Goal: Task Accomplishment & Management: Manage account settings

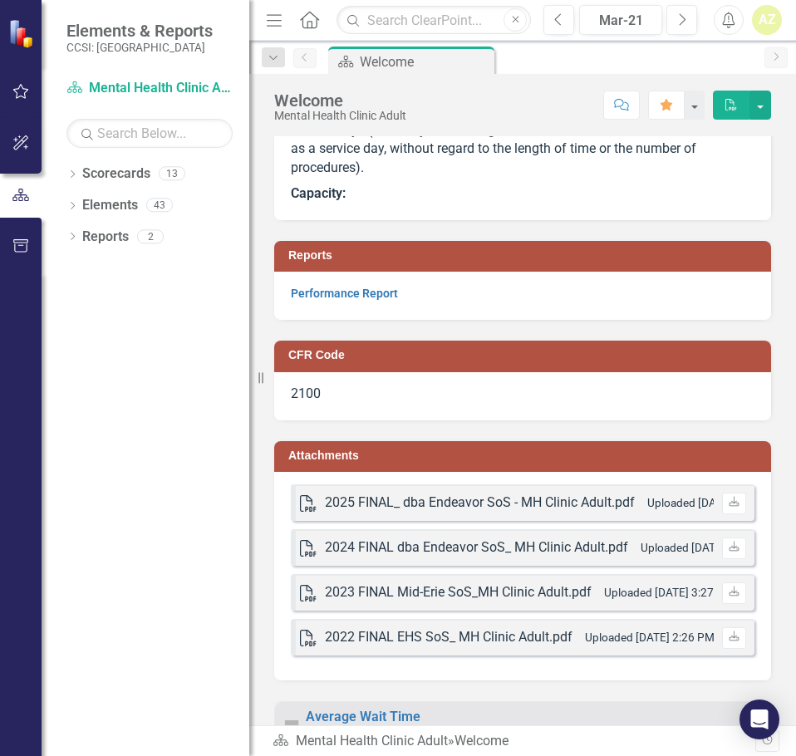
scroll to position [747, 0]
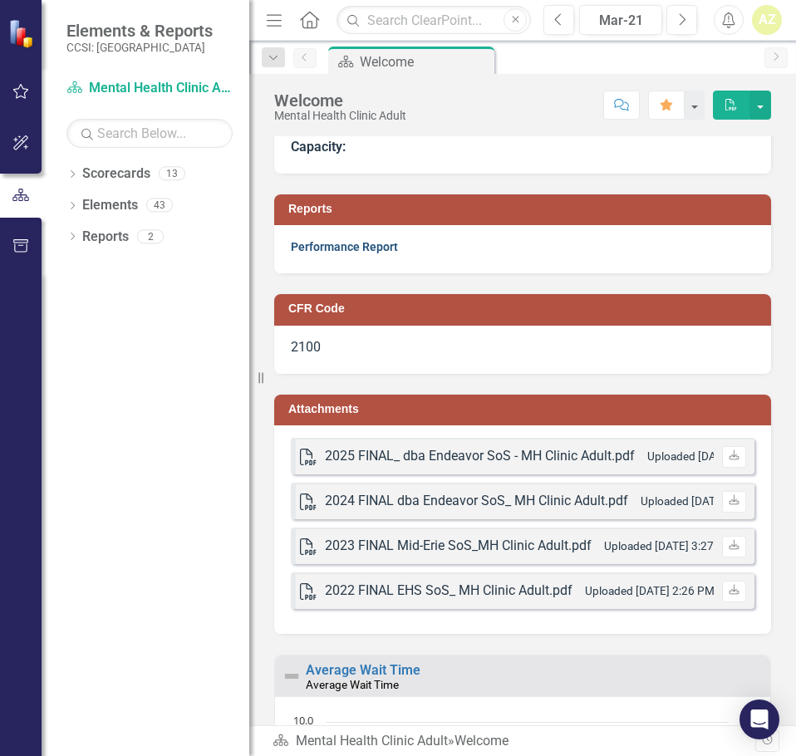
click at [344, 242] on link "Performance Report" at bounding box center [344, 246] width 107 height 13
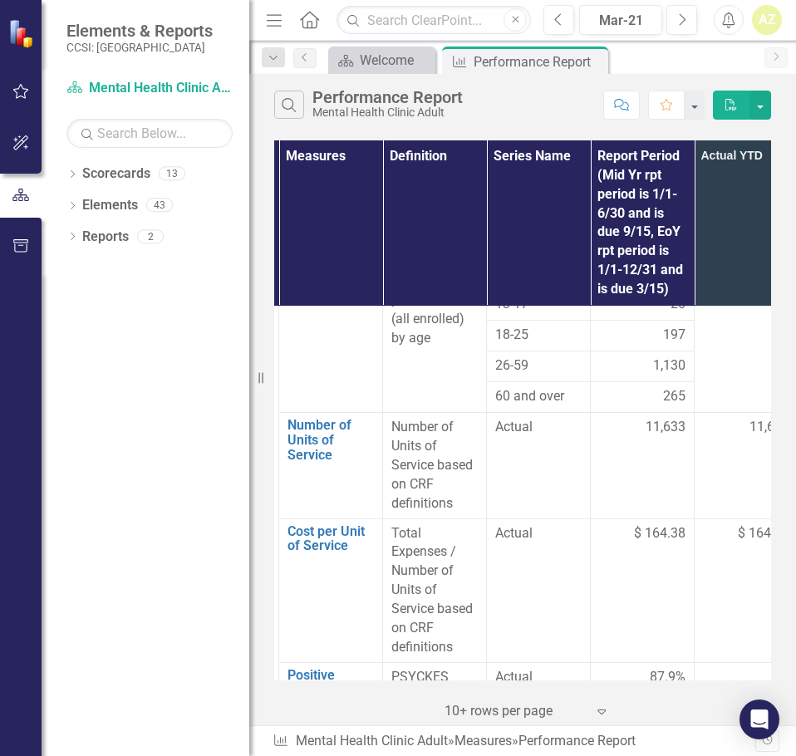
scroll to position [1425, 175]
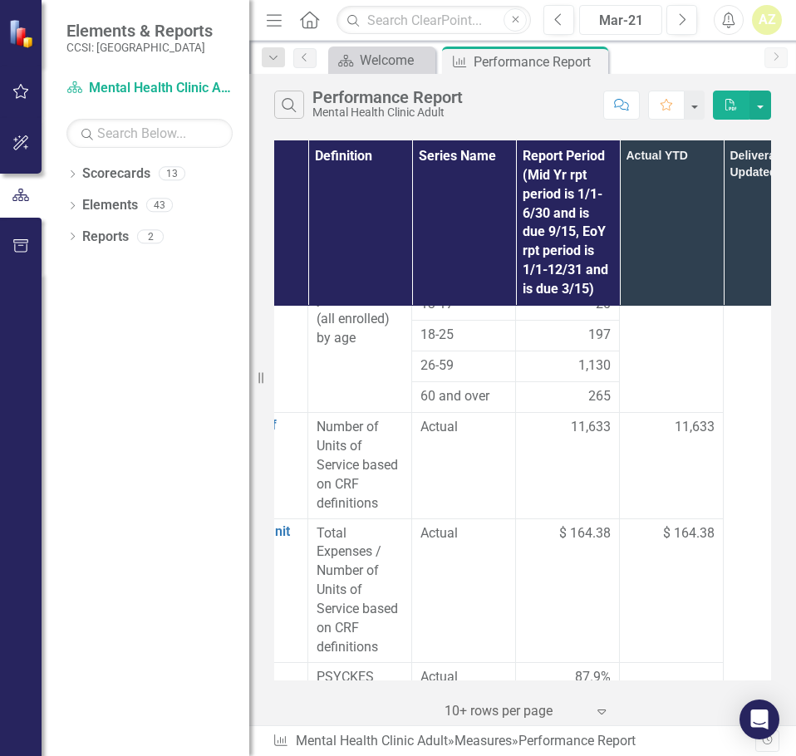
click at [633, 26] on div "Mar-21" at bounding box center [620, 21] width 71 height 20
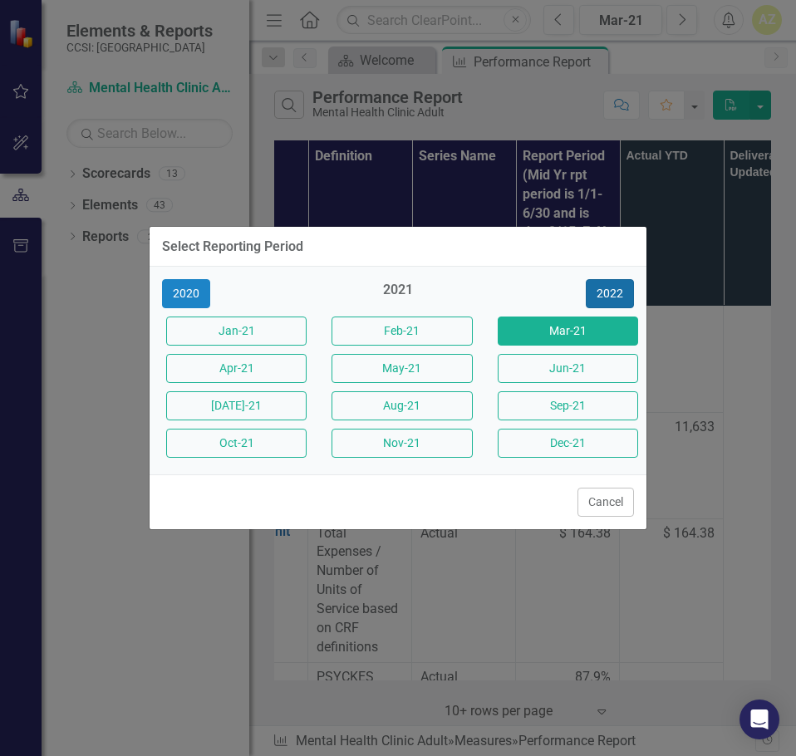
click at [590, 286] on button "2022" at bounding box center [610, 293] width 48 height 29
click at [590, 286] on button "2023" at bounding box center [610, 293] width 48 height 29
click at [590, 286] on button "2024" at bounding box center [610, 293] width 48 height 29
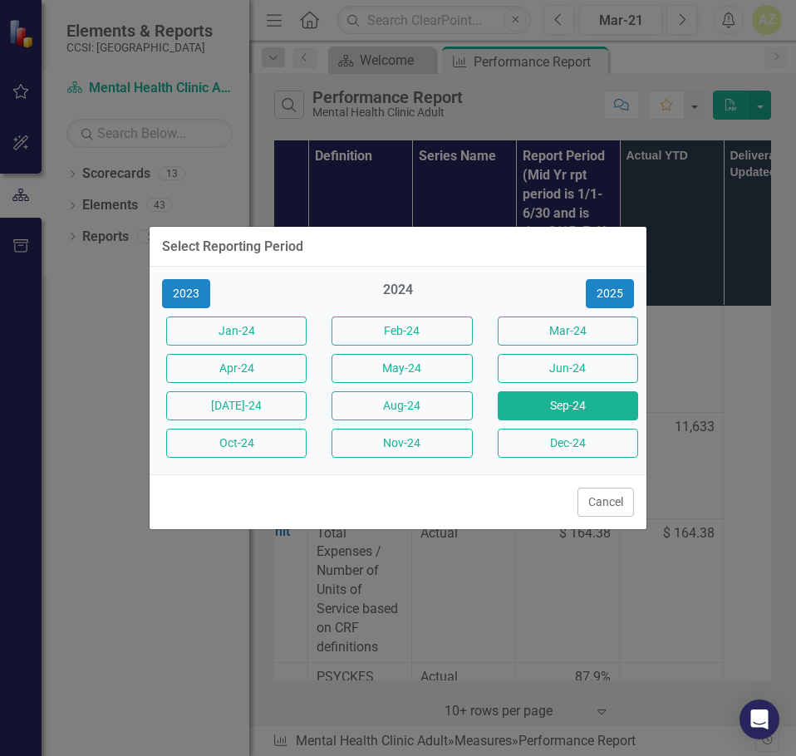
click at [553, 407] on button "Sep-24" at bounding box center [568, 405] width 140 height 29
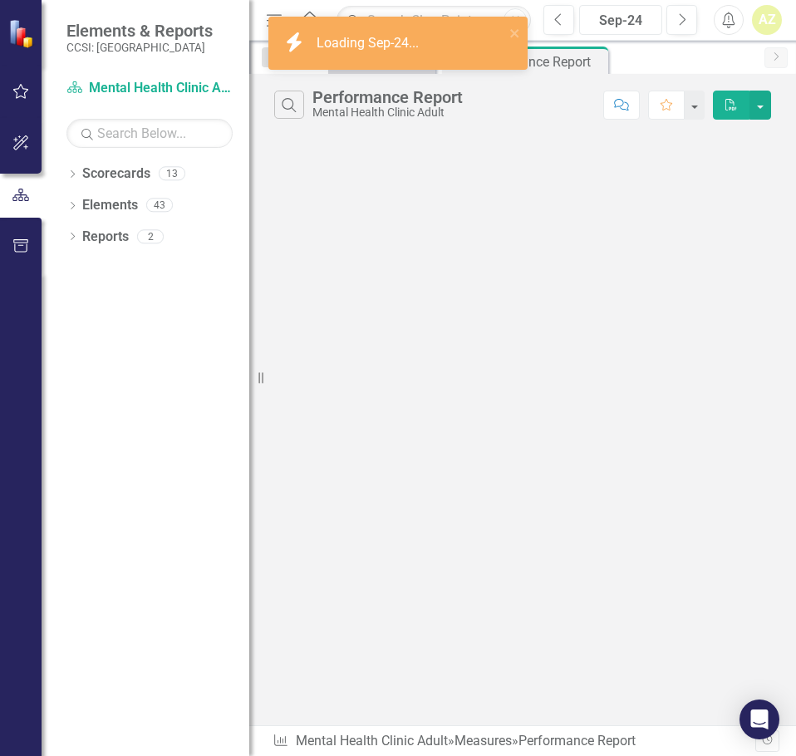
click at [614, 15] on div "Sep-24" at bounding box center [620, 21] width 71 height 20
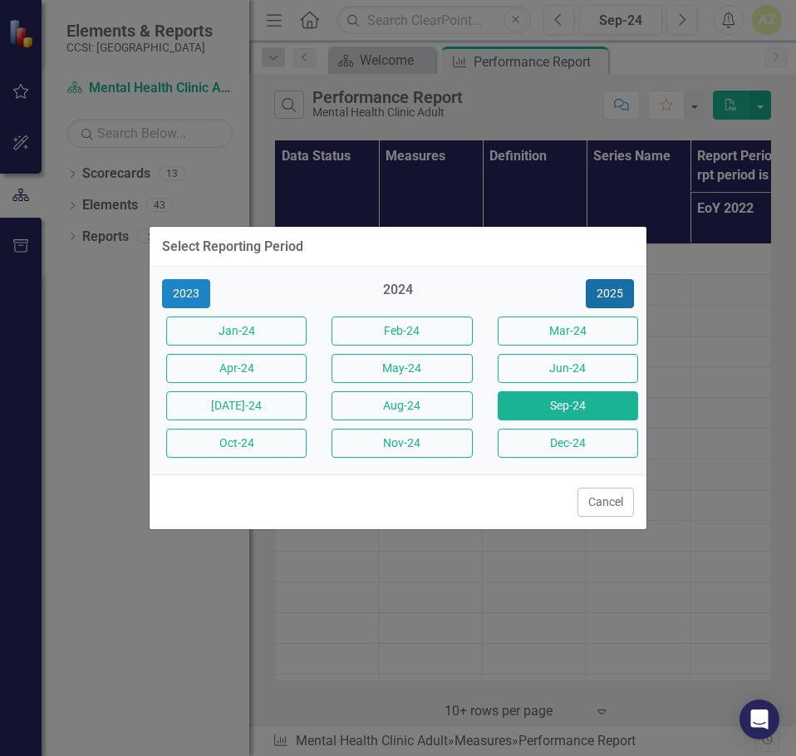
click at [608, 306] on button "2025" at bounding box center [610, 293] width 48 height 29
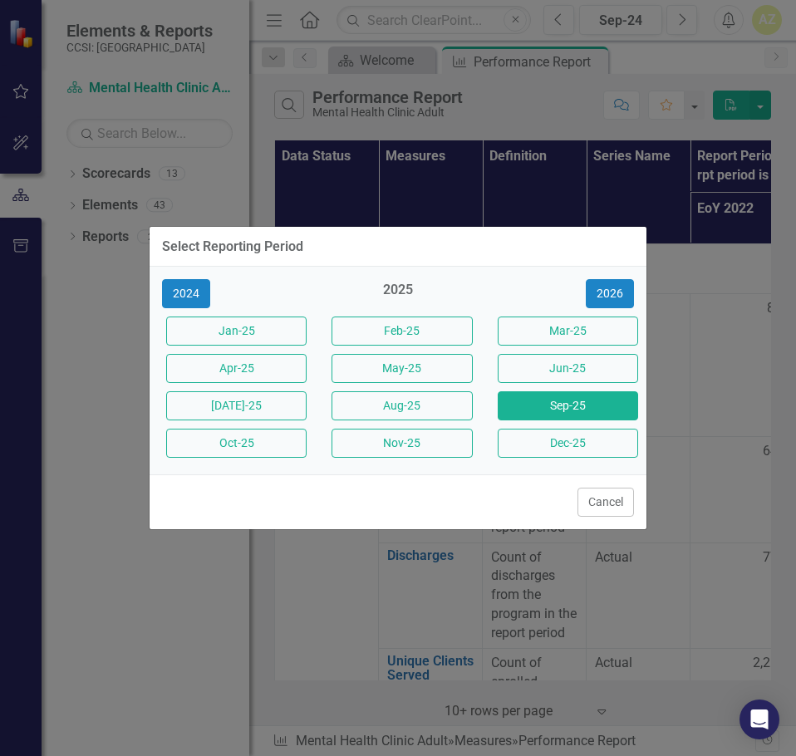
click at [584, 414] on button "Sep-25" at bounding box center [568, 405] width 140 height 29
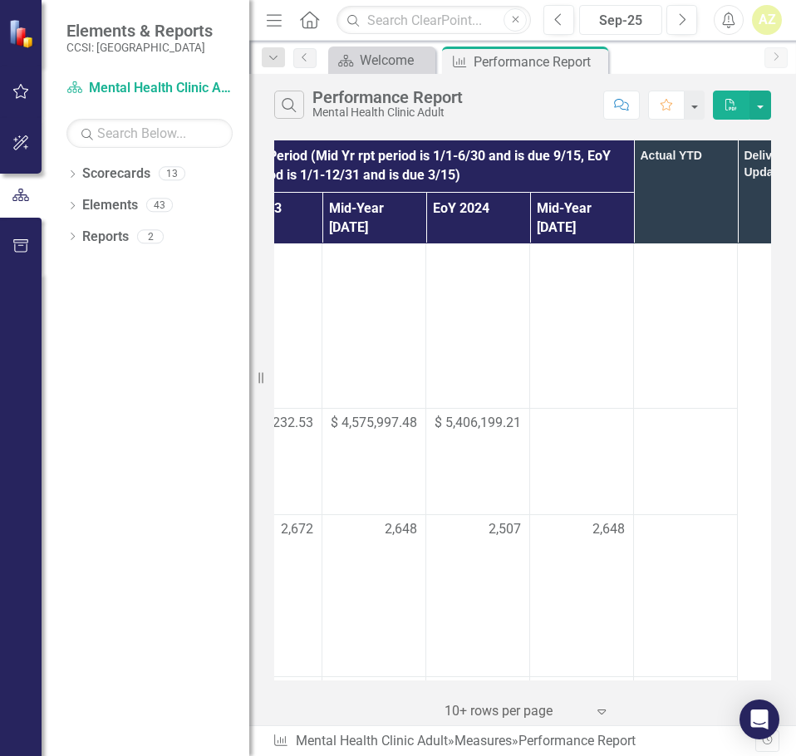
scroll to position [1969, 484]
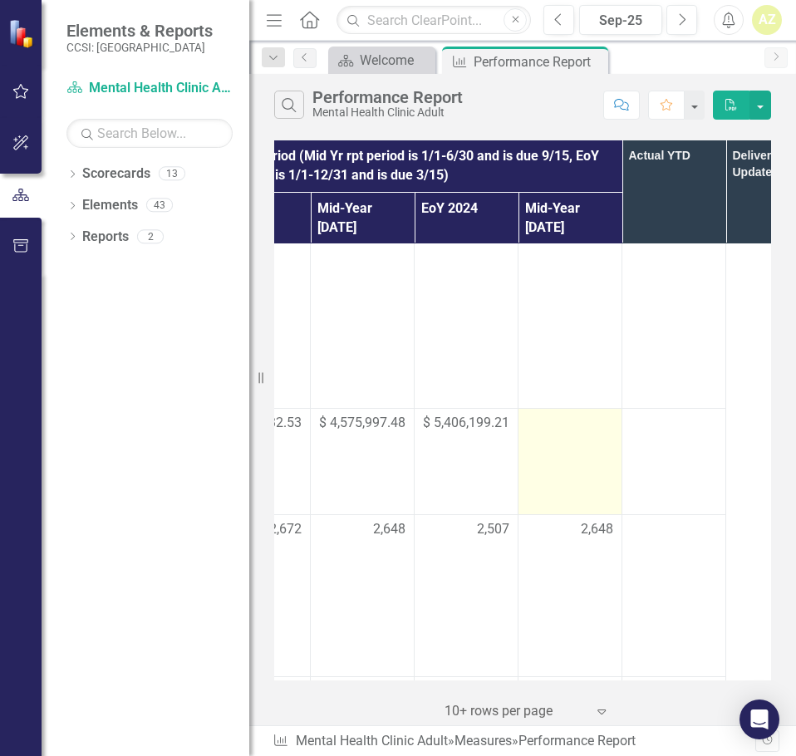
click at [544, 409] on td at bounding box center [571, 462] width 104 height 106
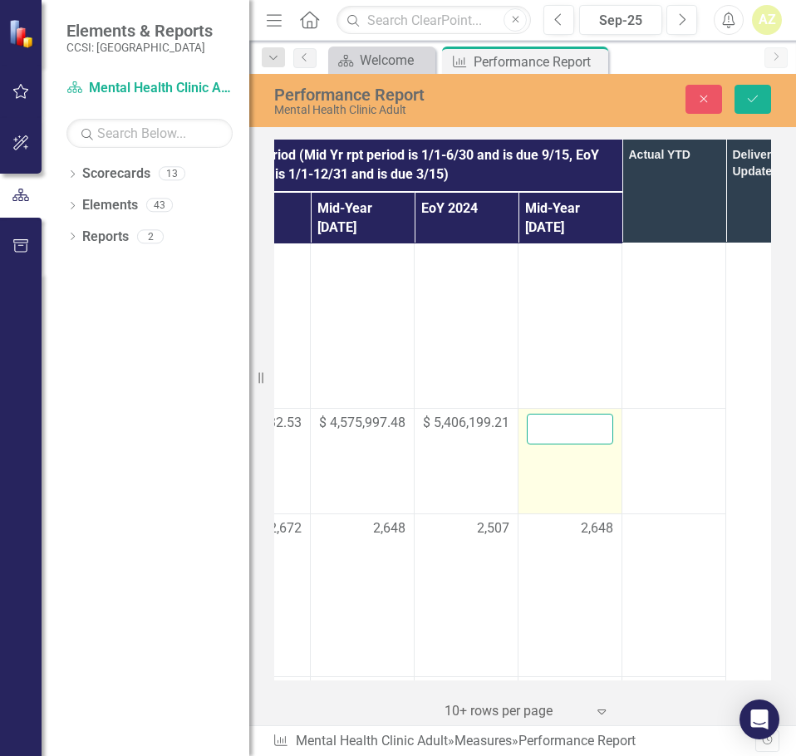
click at [564, 414] on input "number" at bounding box center [570, 429] width 86 height 31
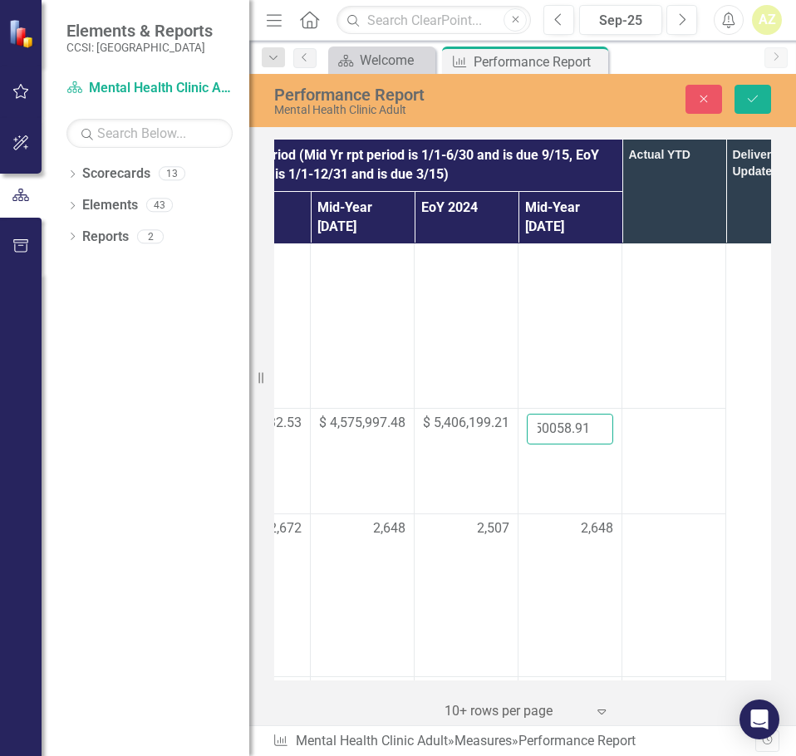
type input "4550058.91"
click at [662, 408] on td at bounding box center [675, 461] width 104 height 106
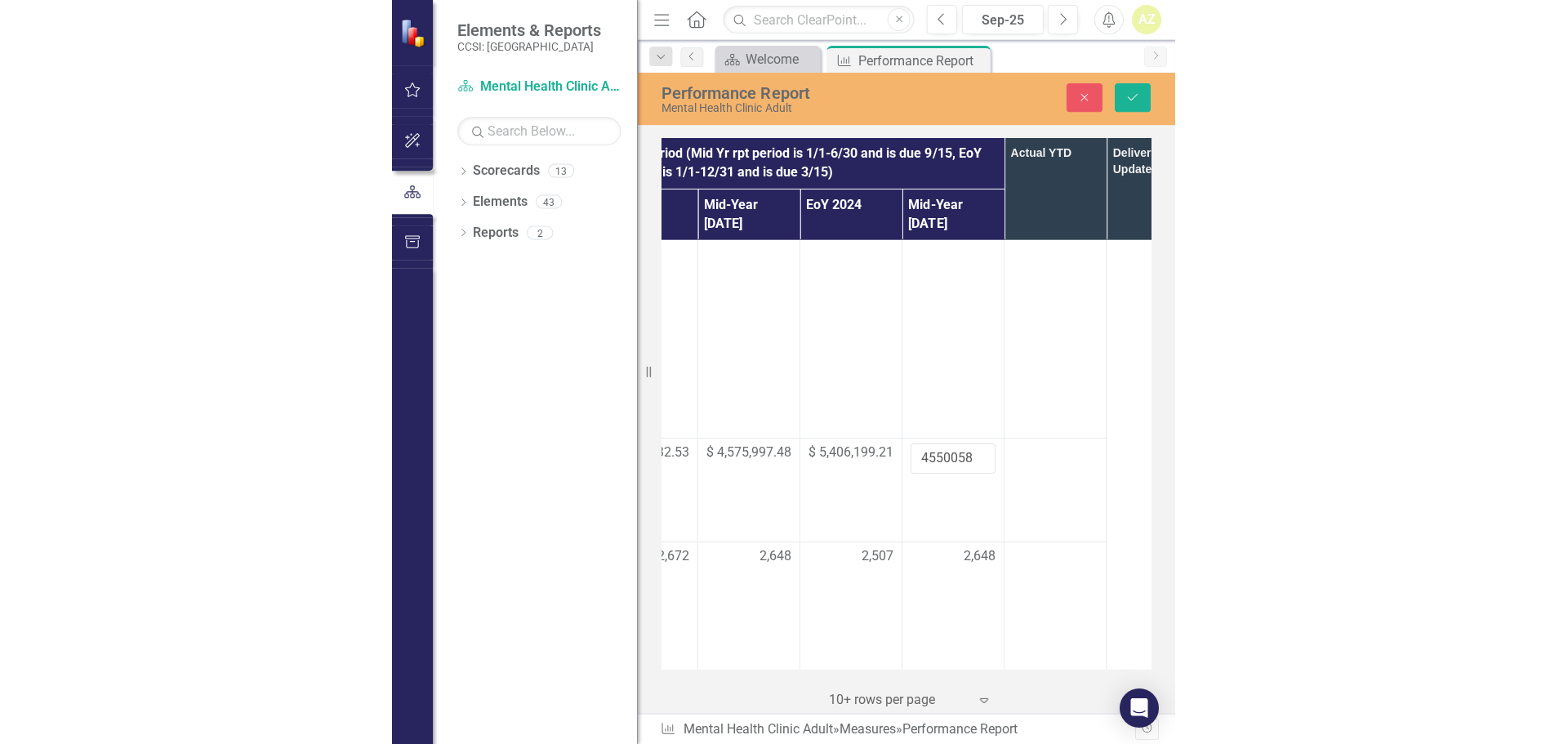
scroll to position [1864, 476]
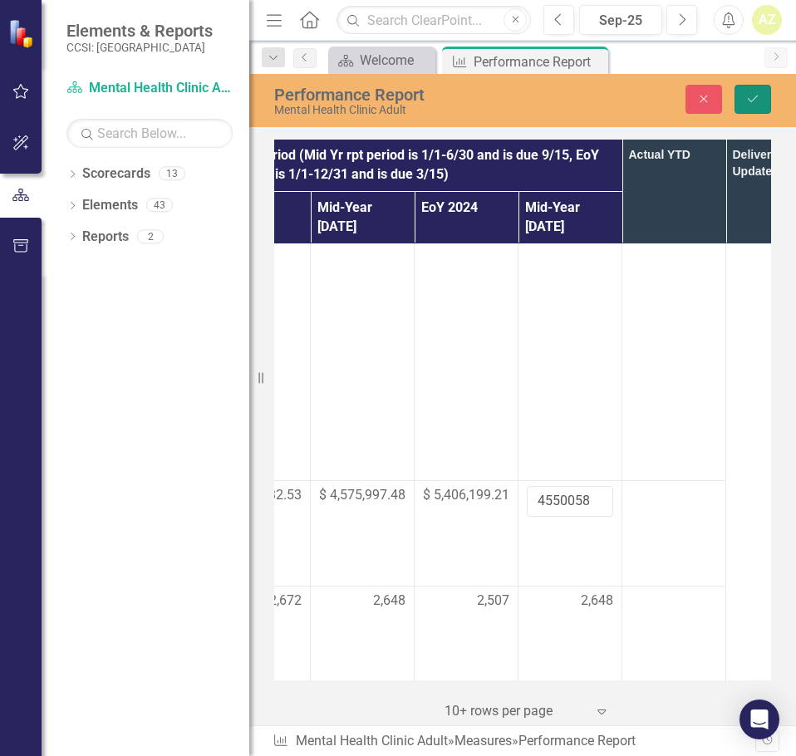
click at [747, 91] on button "Save" at bounding box center [753, 99] width 37 height 29
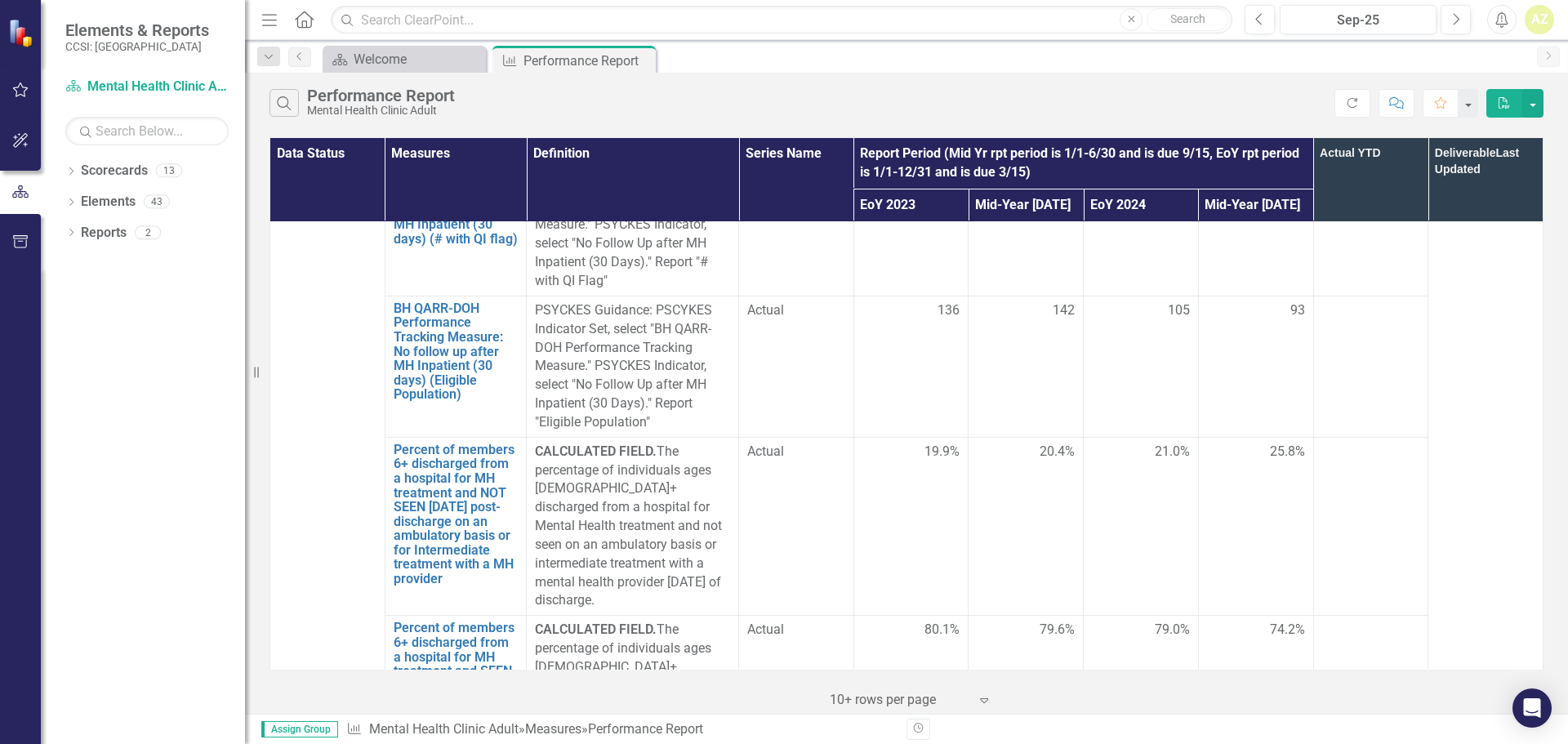
scroll to position [0, 0]
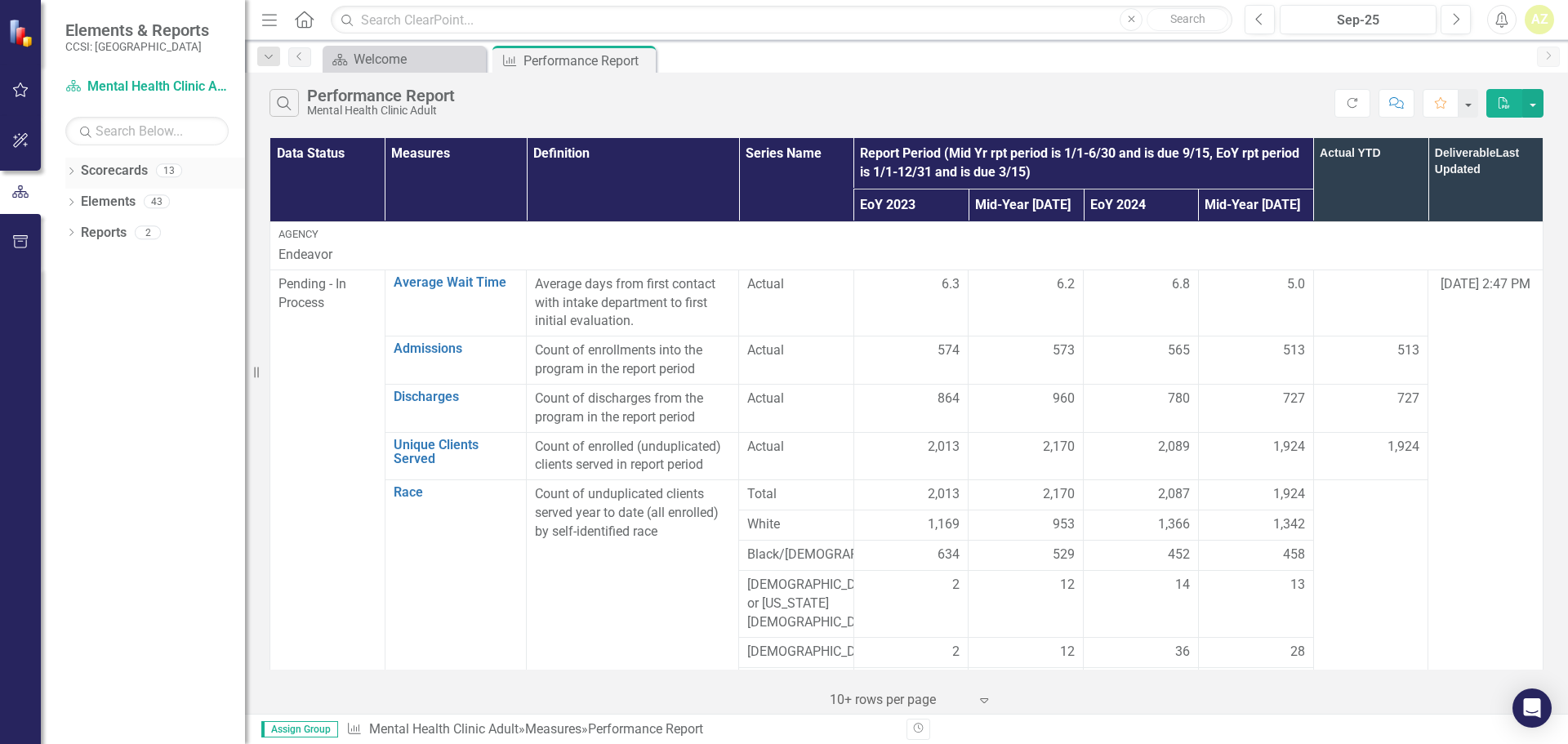
click at [75, 168] on icon "Dropdown" at bounding box center [71, 172] width 12 height 9
click at [82, 200] on icon "Dropdown" at bounding box center [80, 200] width 12 height 10
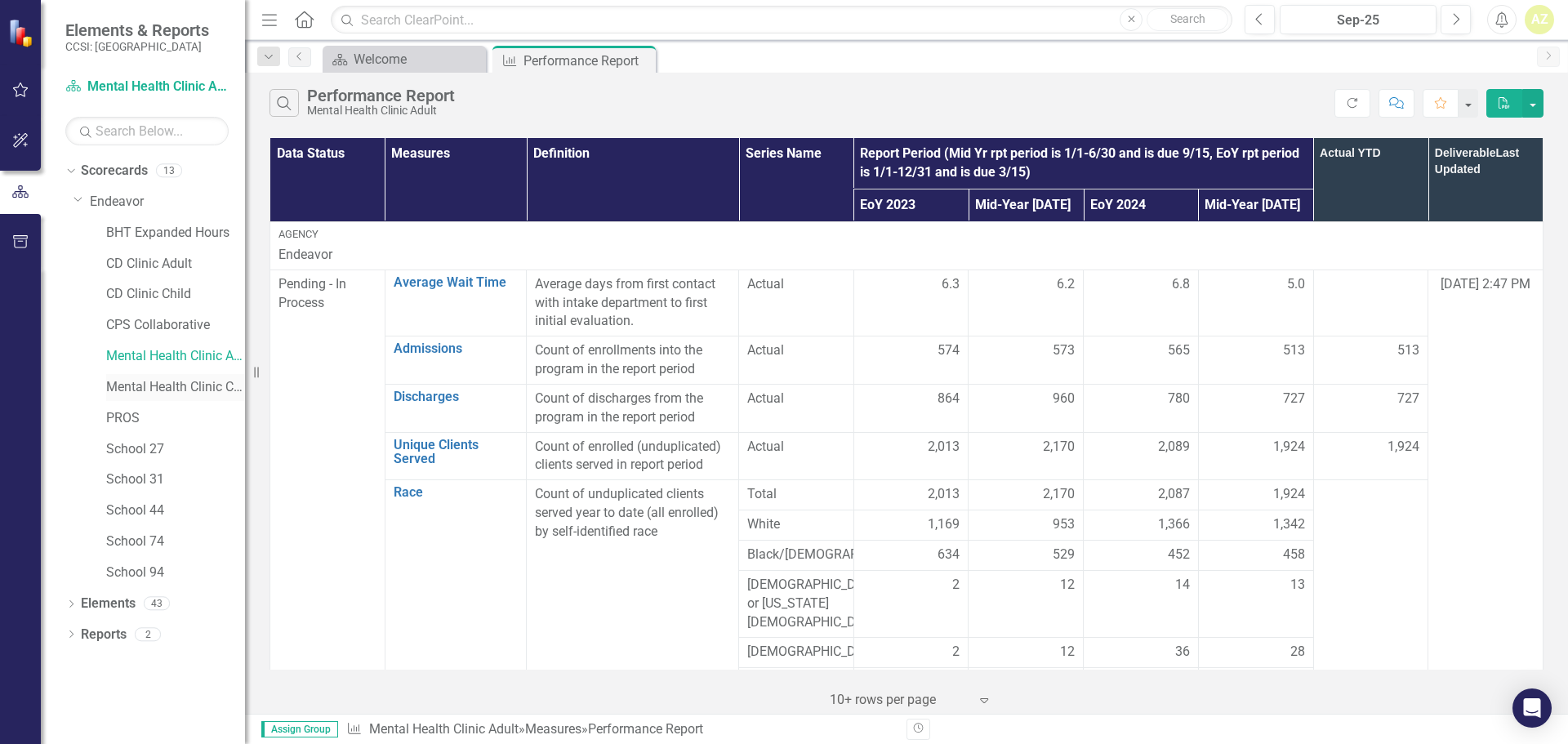
click at [154, 384] on link "Mental Health Clinic Child" at bounding box center [175, 387] width 139 height 19
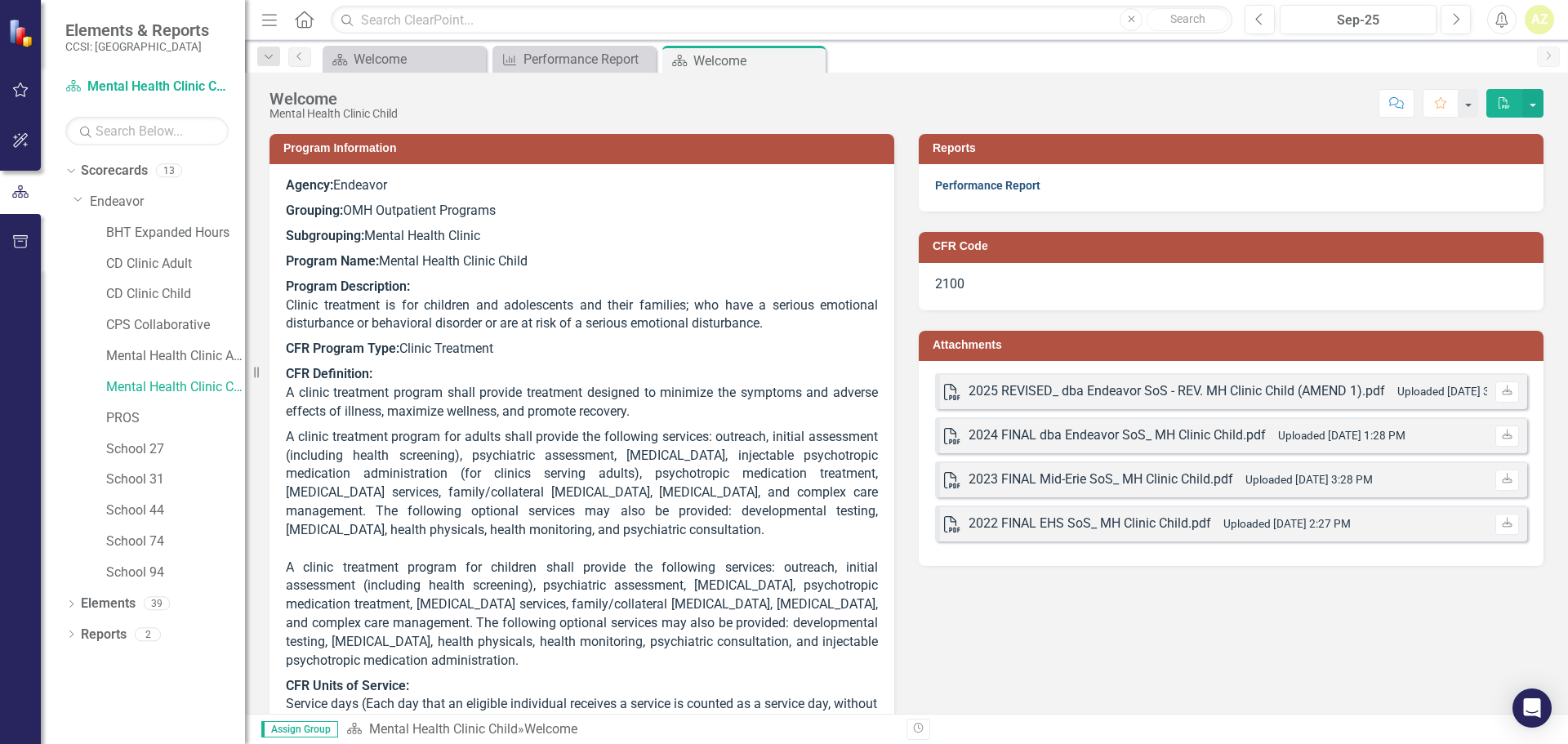
click at [781, 191] on link "Performance Report" at bounding box center [987, 185] width 105 height 13
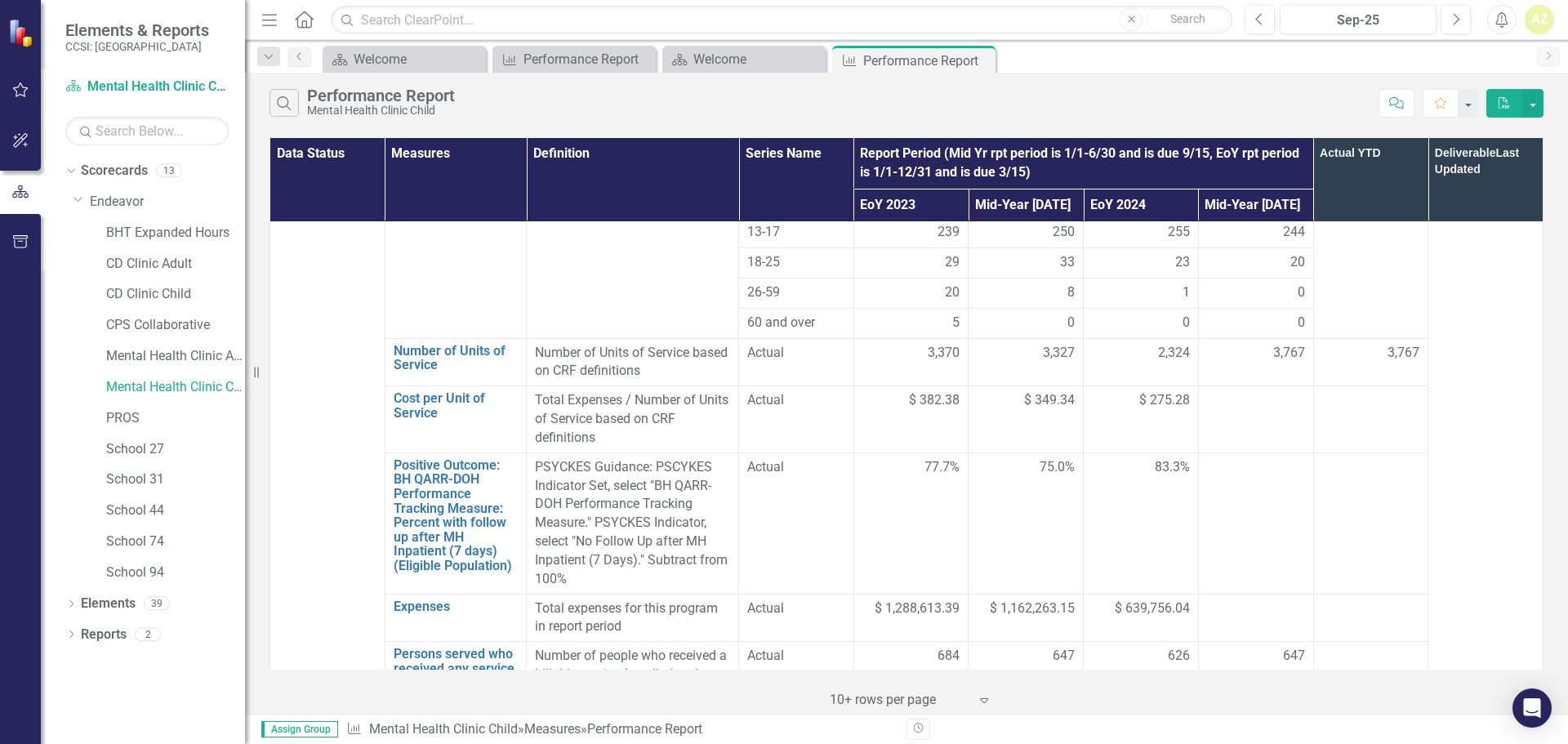
scroll to position [1123, 0]
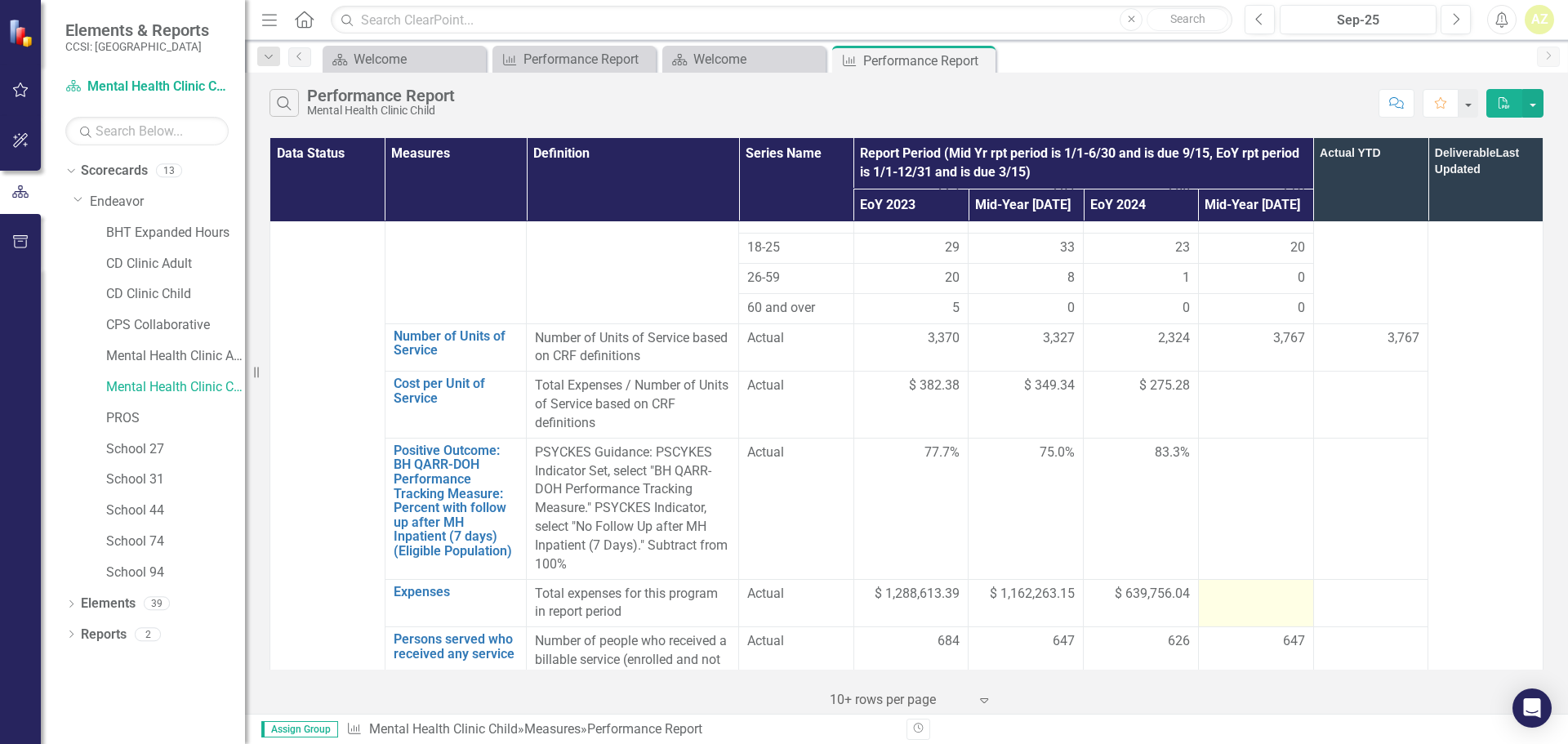
click at [781, 585] on div at bounding box center [1257, 595] width 98 height 20
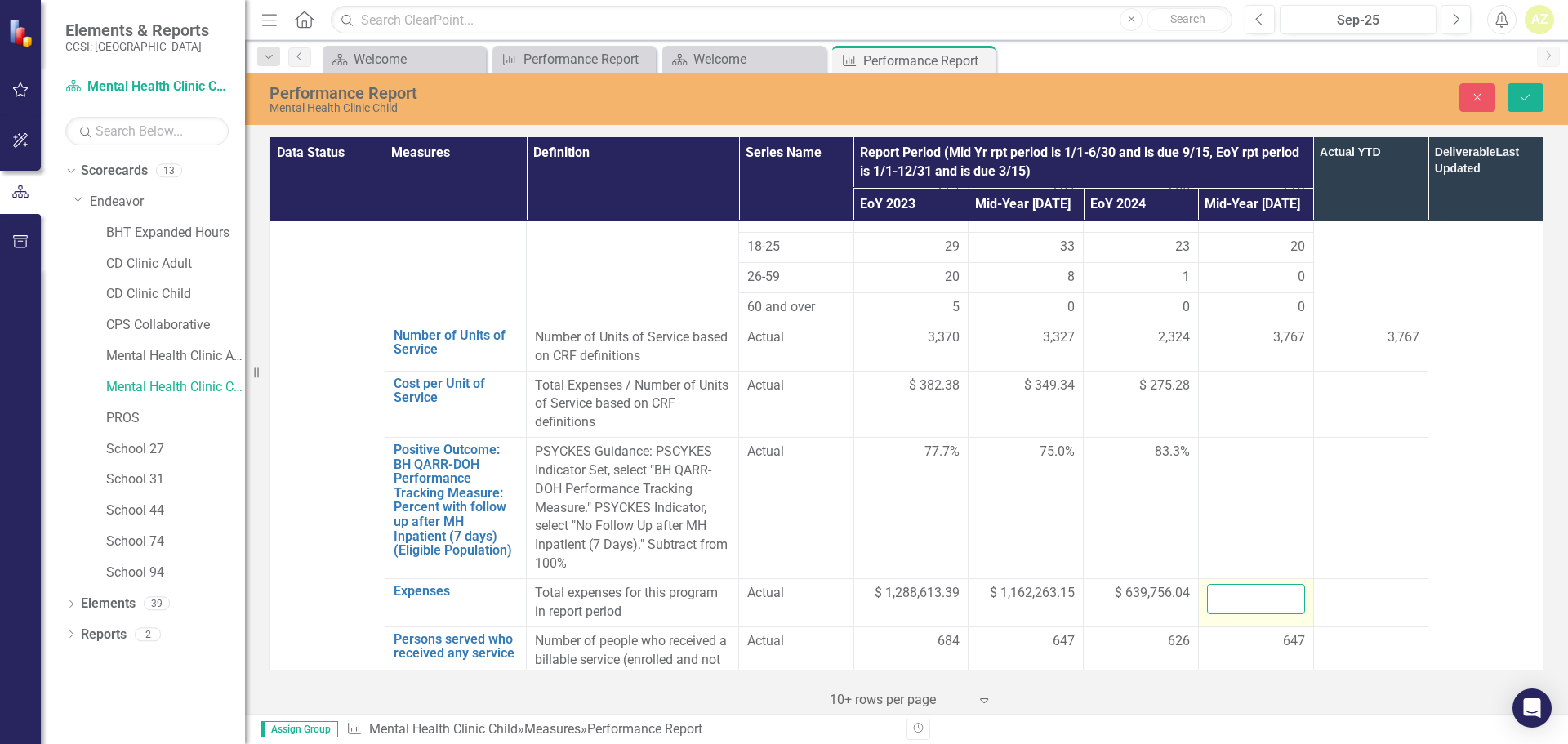
click at [781, 584] on input "number" at bounding box center [1257, 599] width 98 height 30
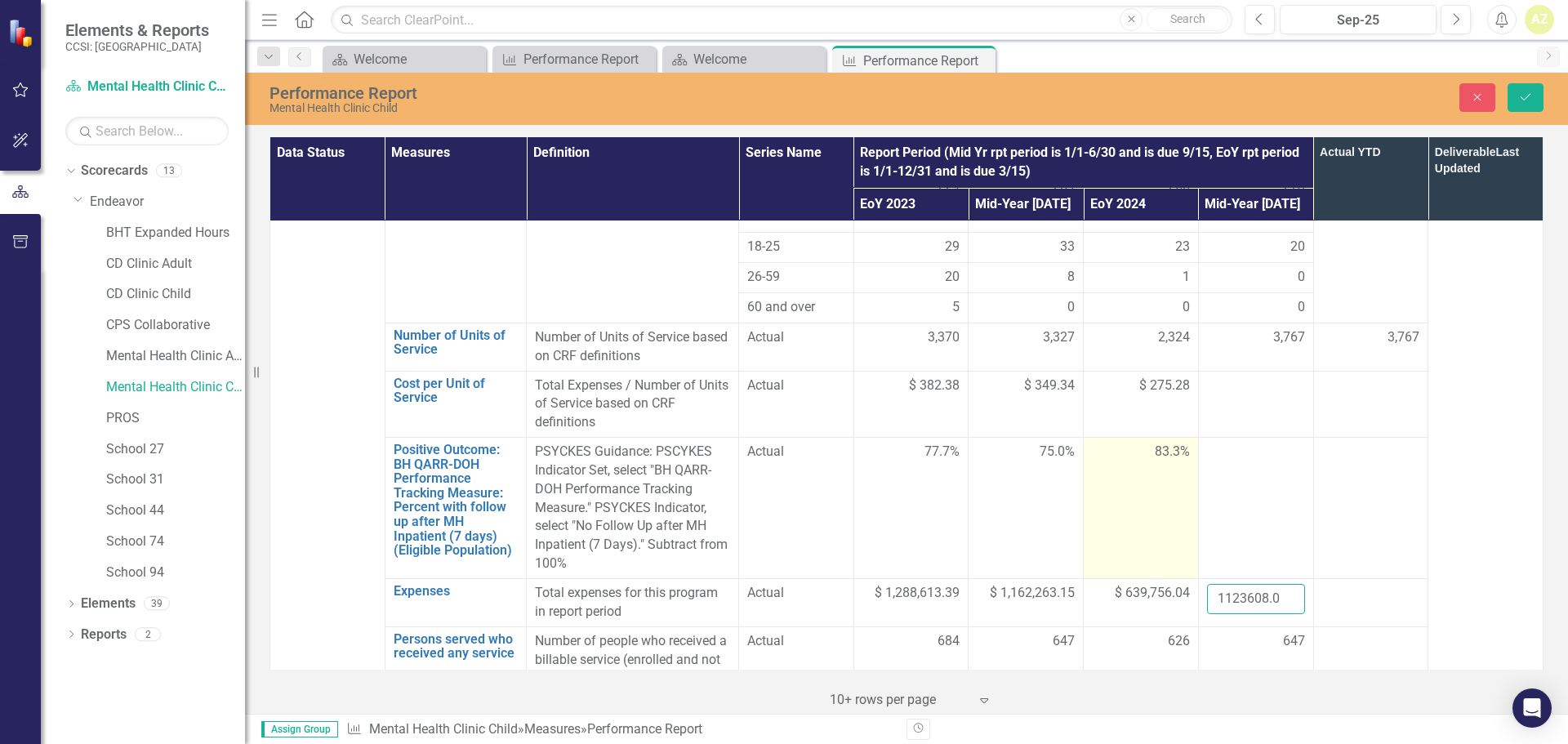
type input "1123608.02"
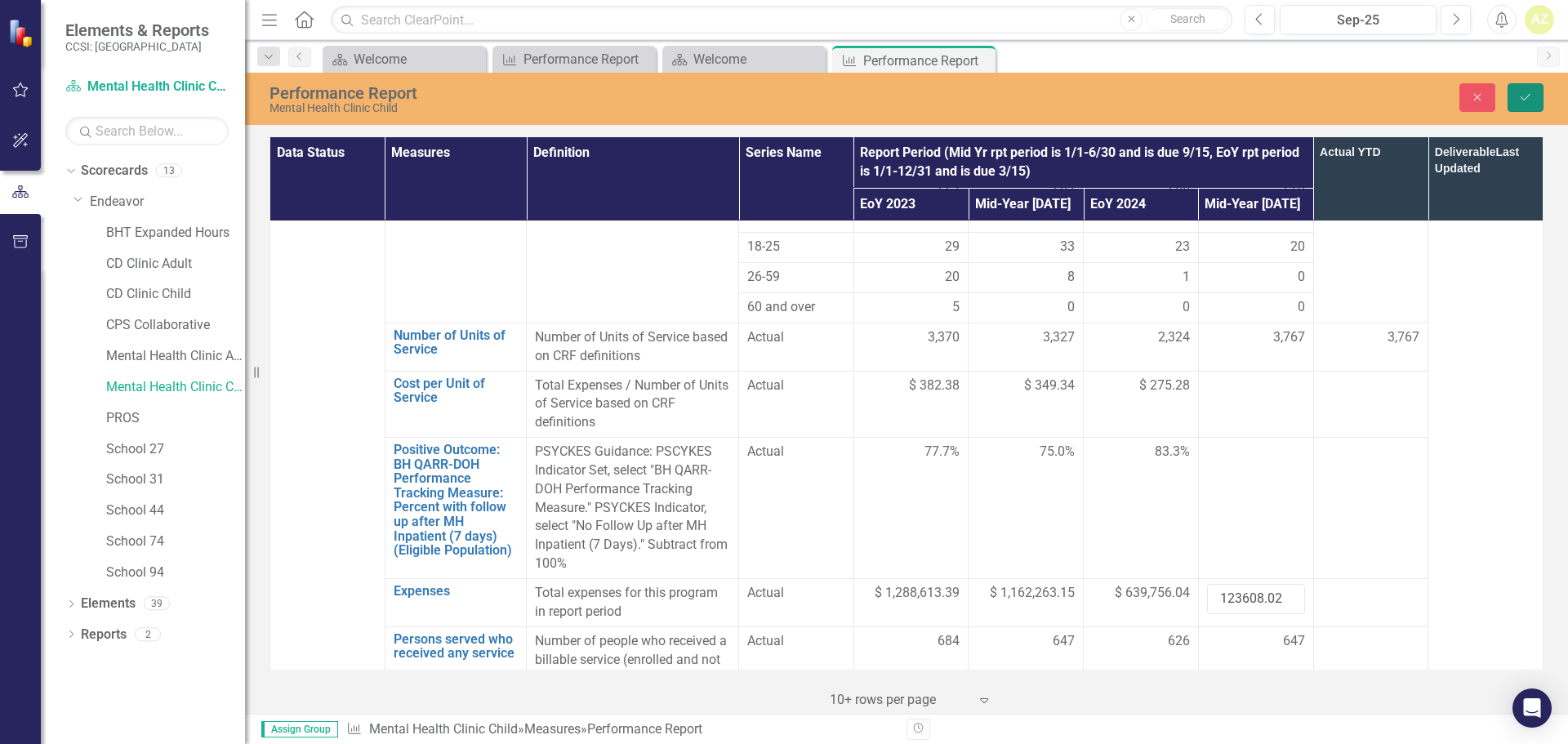
click at [781, 105] on button "Save" at bounding box center [1525, 97] width 36 height 29
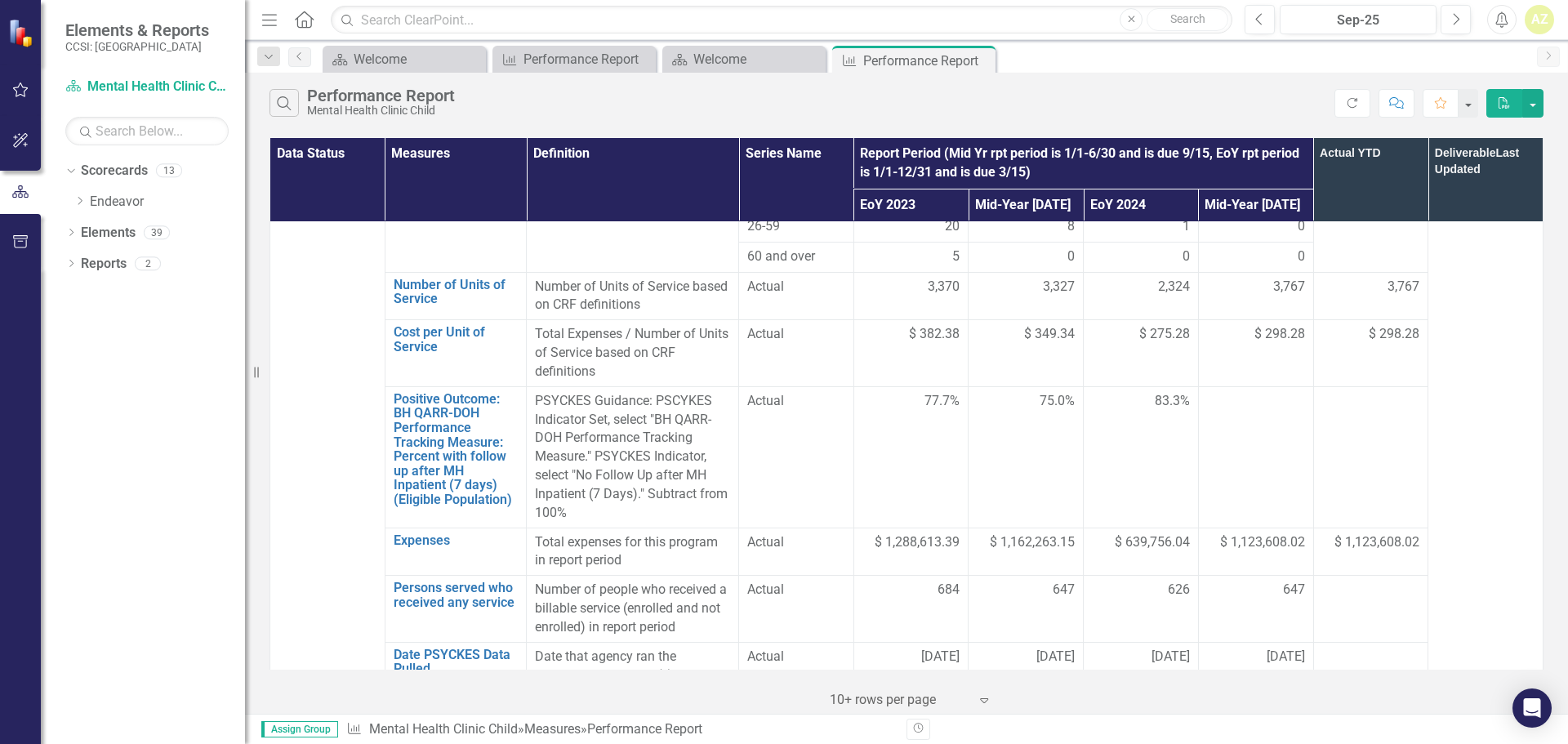
scroll to position [1181, 0]
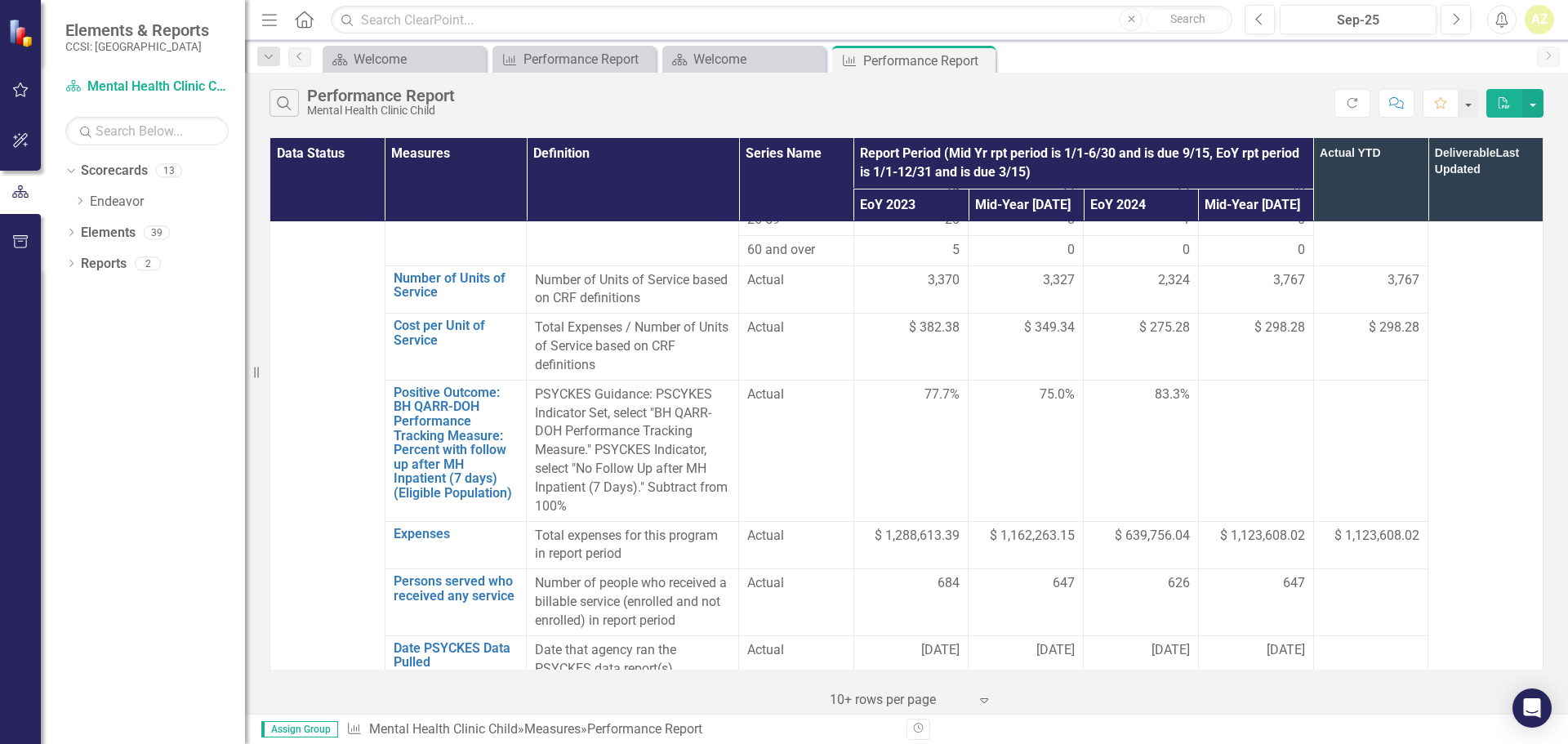
click at [71, 200] on div "Dropdown Scorecards 13 Dropdown Endeavor BHT Expanded Hours CD Clinic Adult CD …" at bounding box center [154, 188] width 180 height 62
click at [80, 198] on icon at bounding box center [81, 200] width 4 height 8
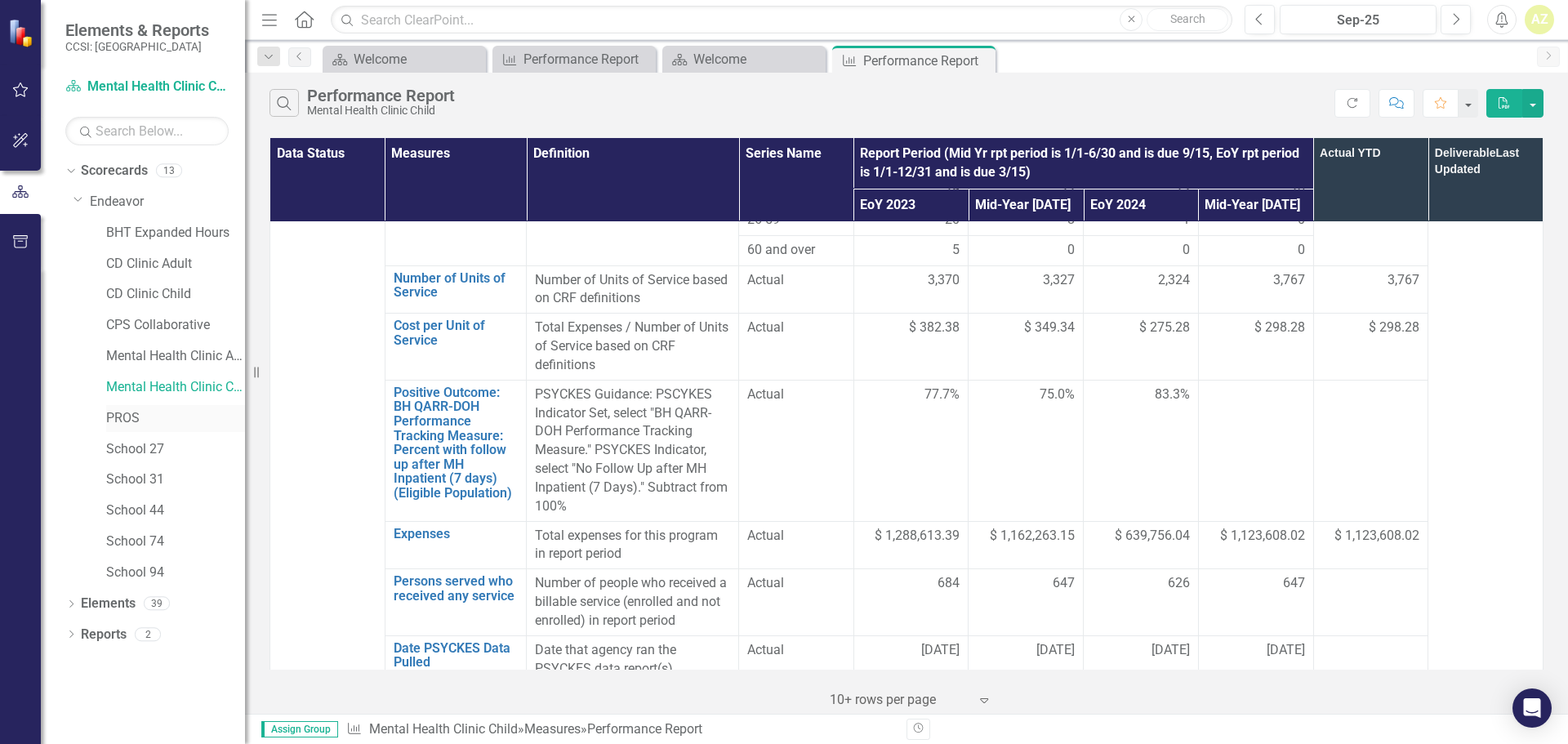
click at [155, 424] on link "PROS" at bounding box center [175, 418] width 139 height 19
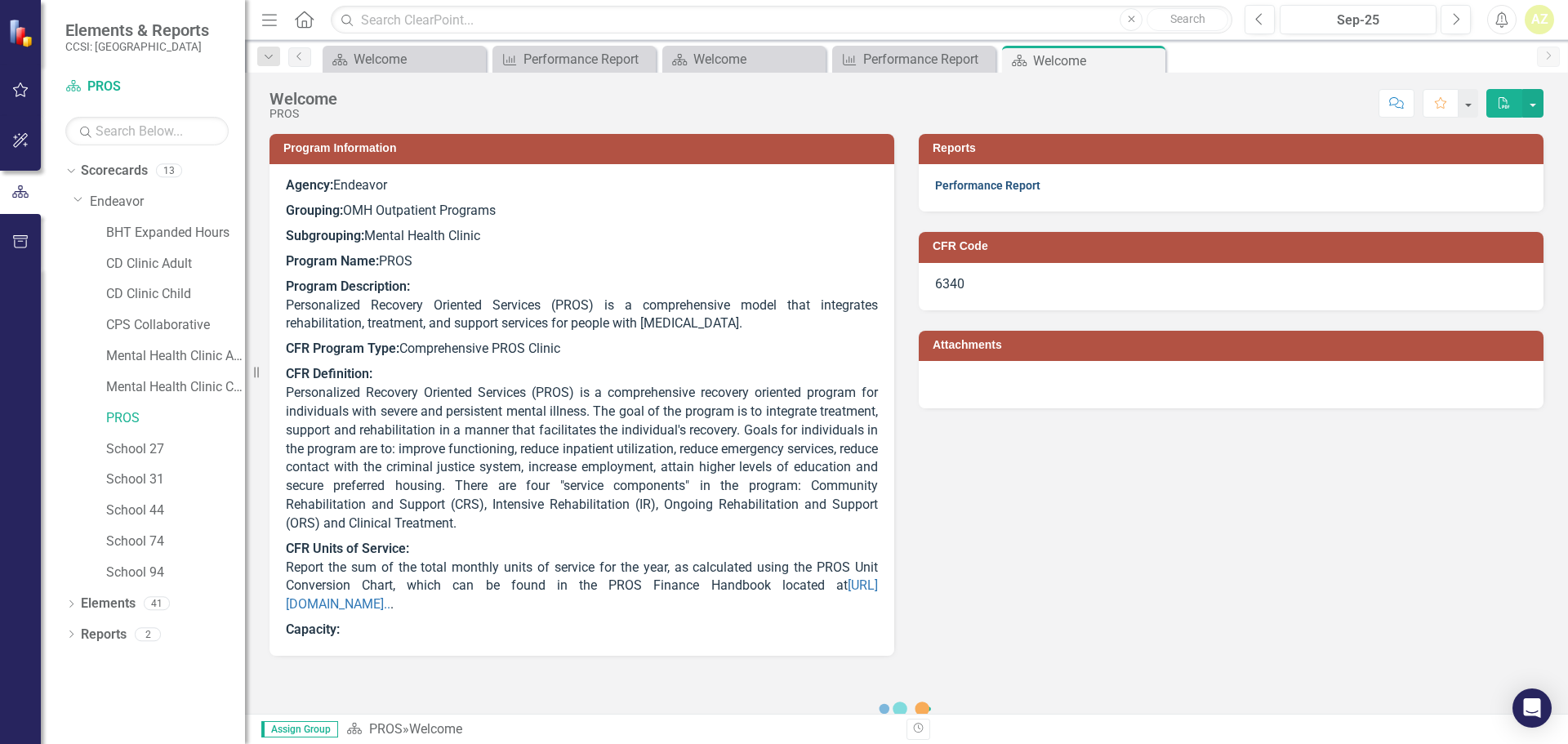
click at [781, 187] on link "Performance Report" at bounding box center [987, 185] width 105 height 13
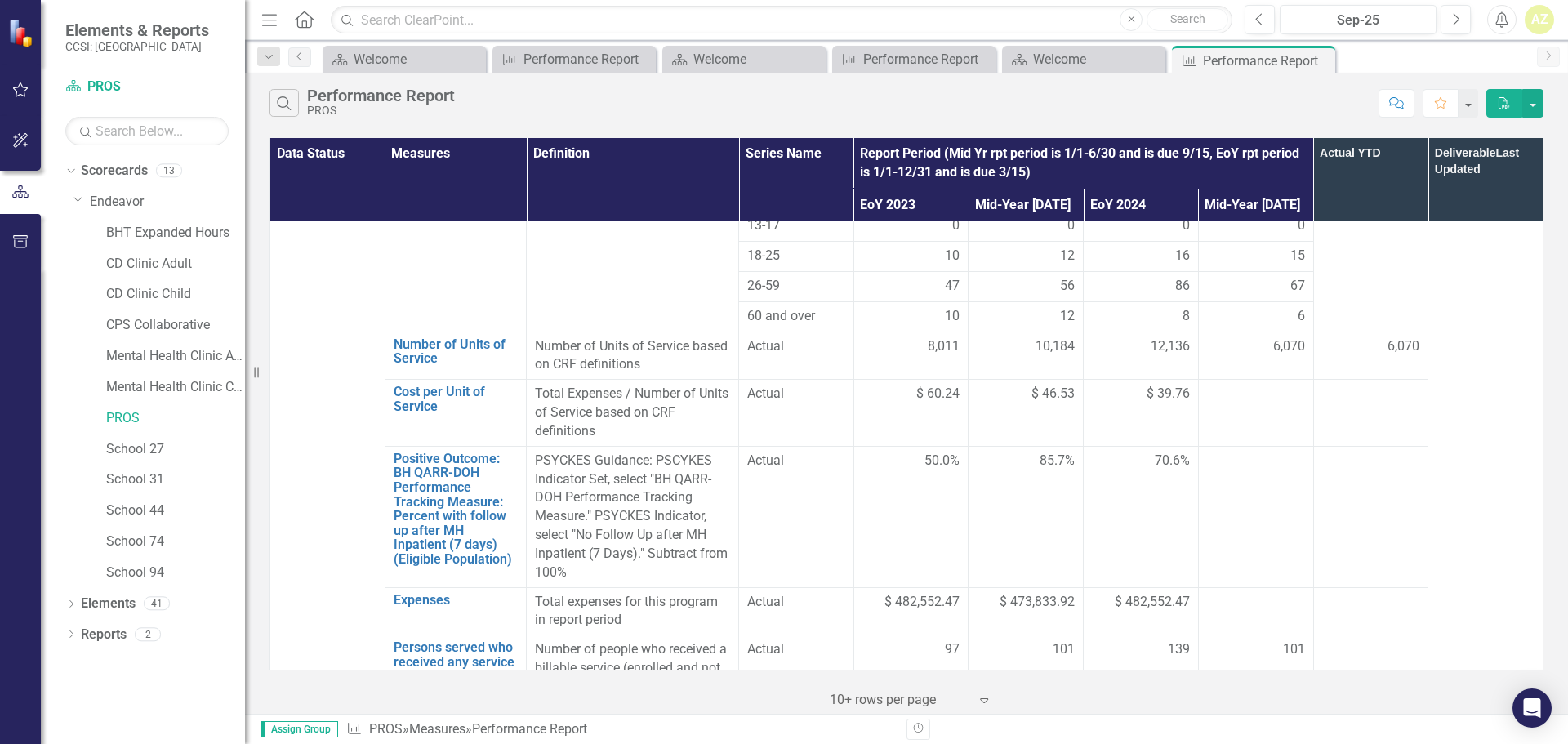
scroll to position [1106, 0]
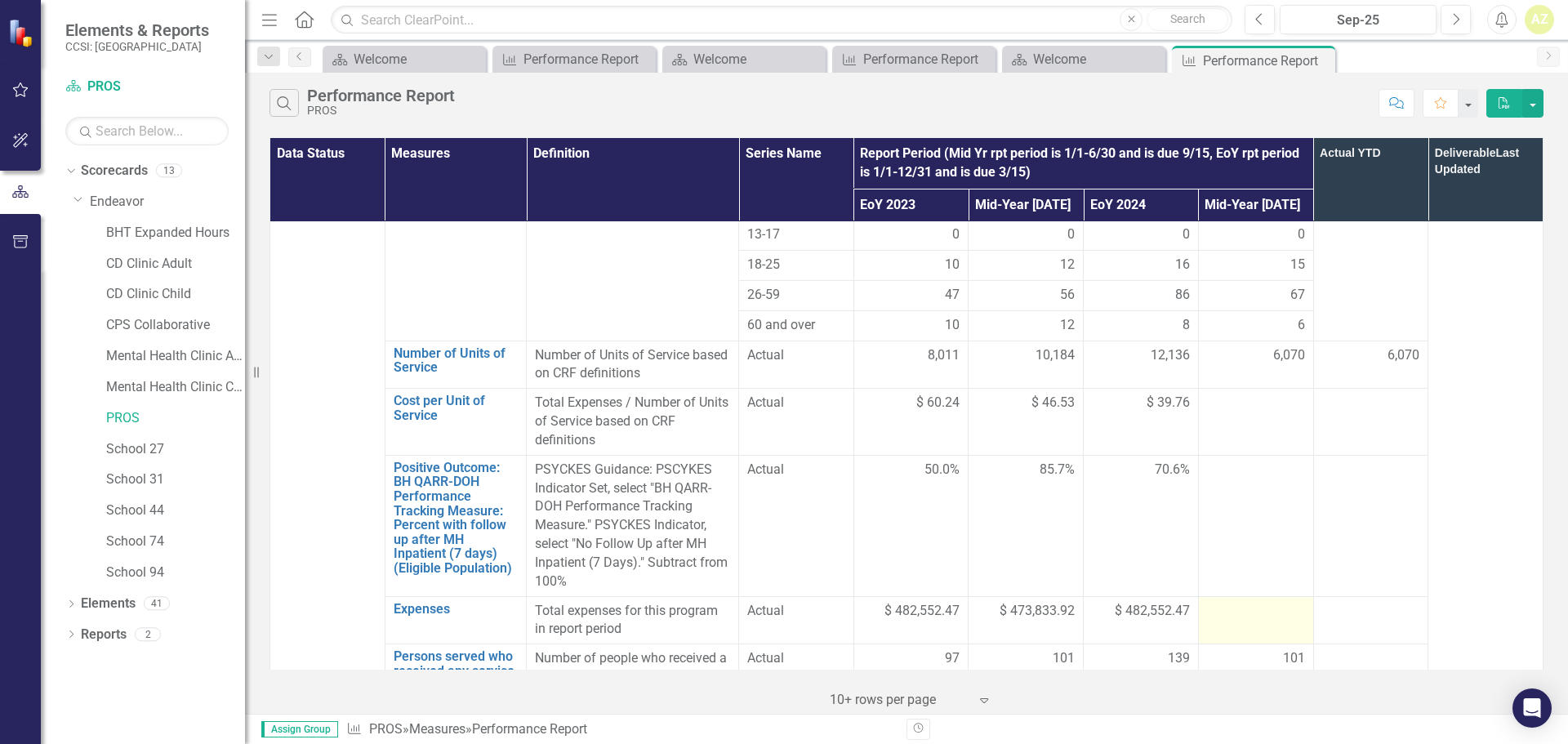
click at [781, 602] on div at bounding box center [1257, 612] width 98 height 20
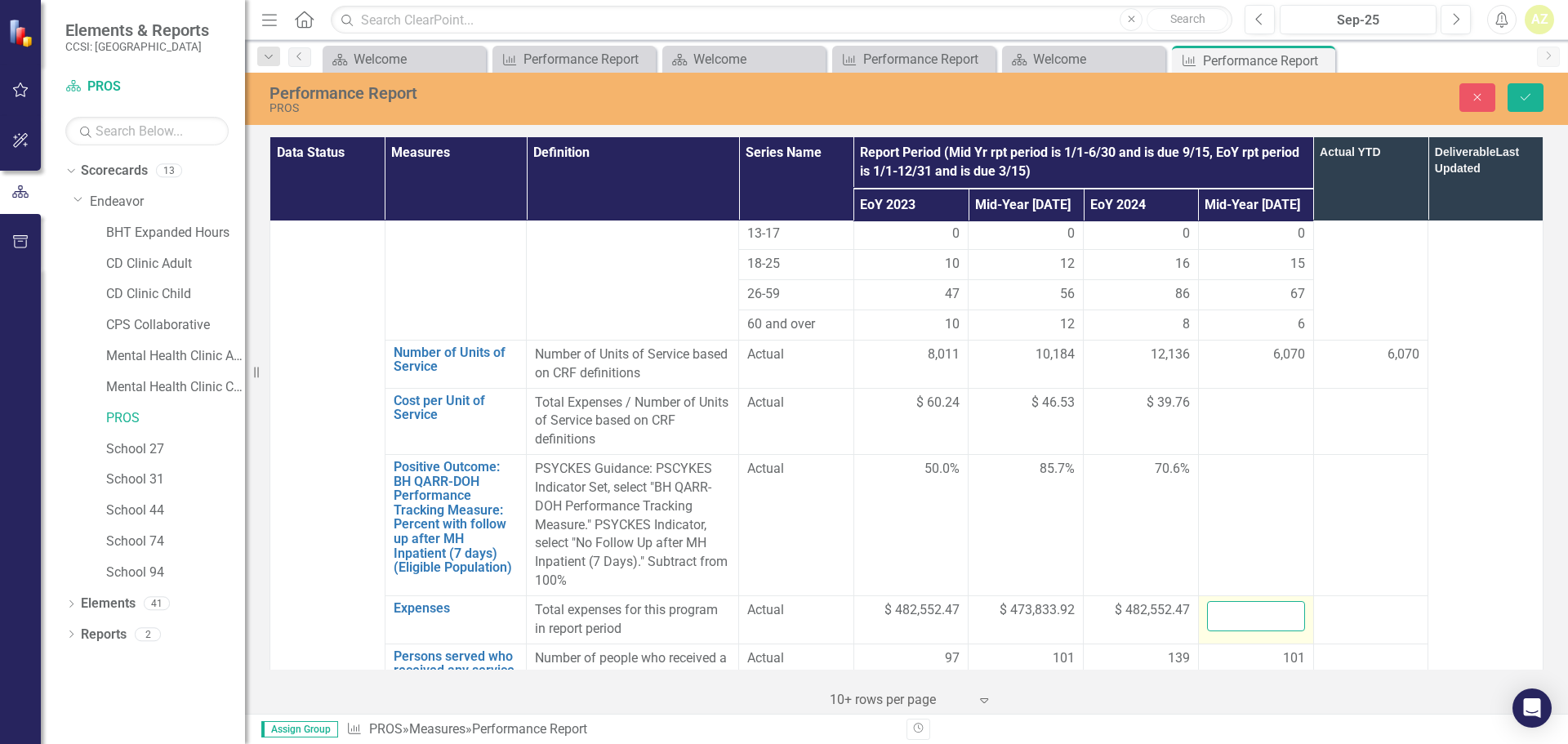
click at [781, 601] on input "number" at bounding box center [1257, 616] width 98 height 30
type input "485612.72"
click at [781, 98] on icon "Save" at bounding box center [1525, 97] width 15 height 12
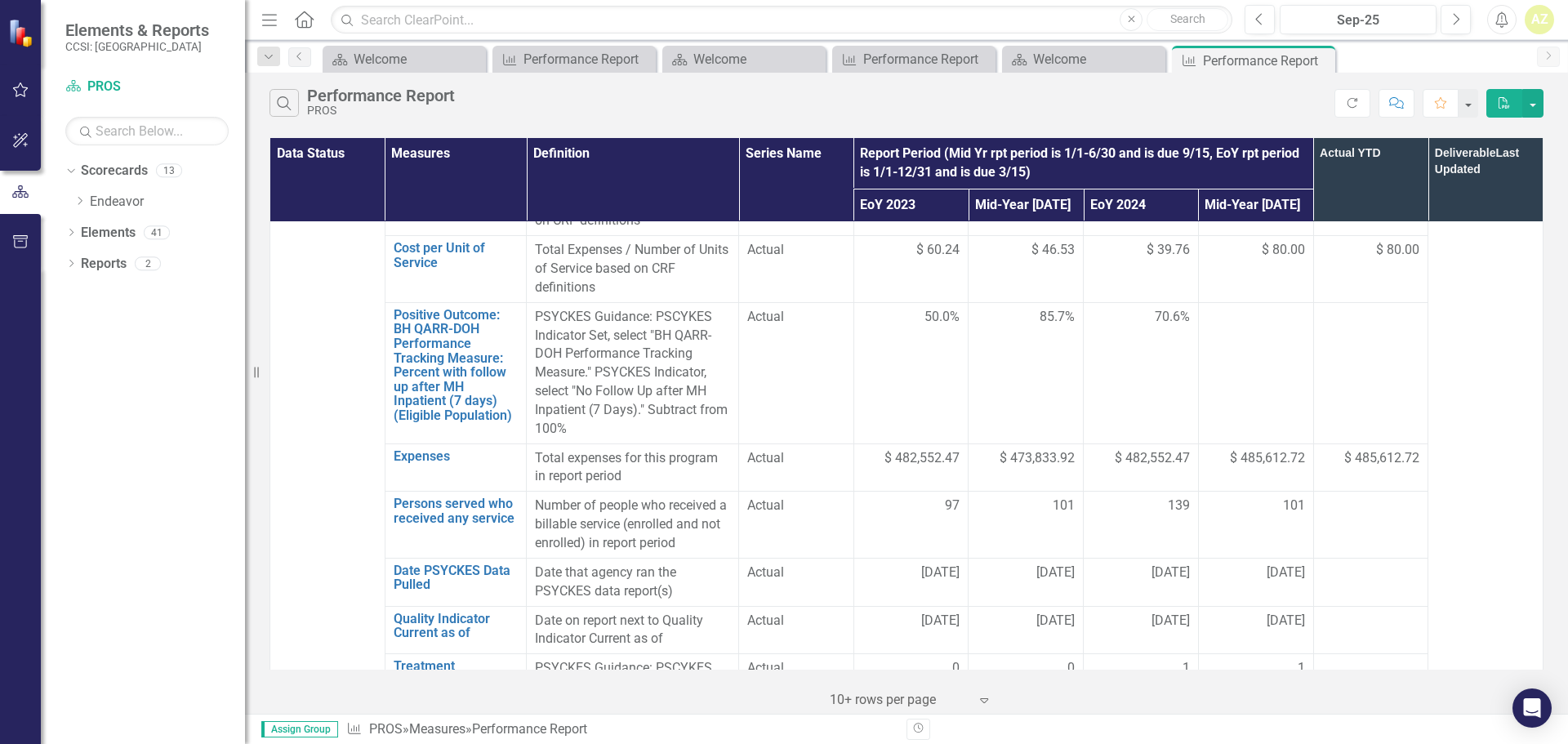
scroll to position [1234, 0]
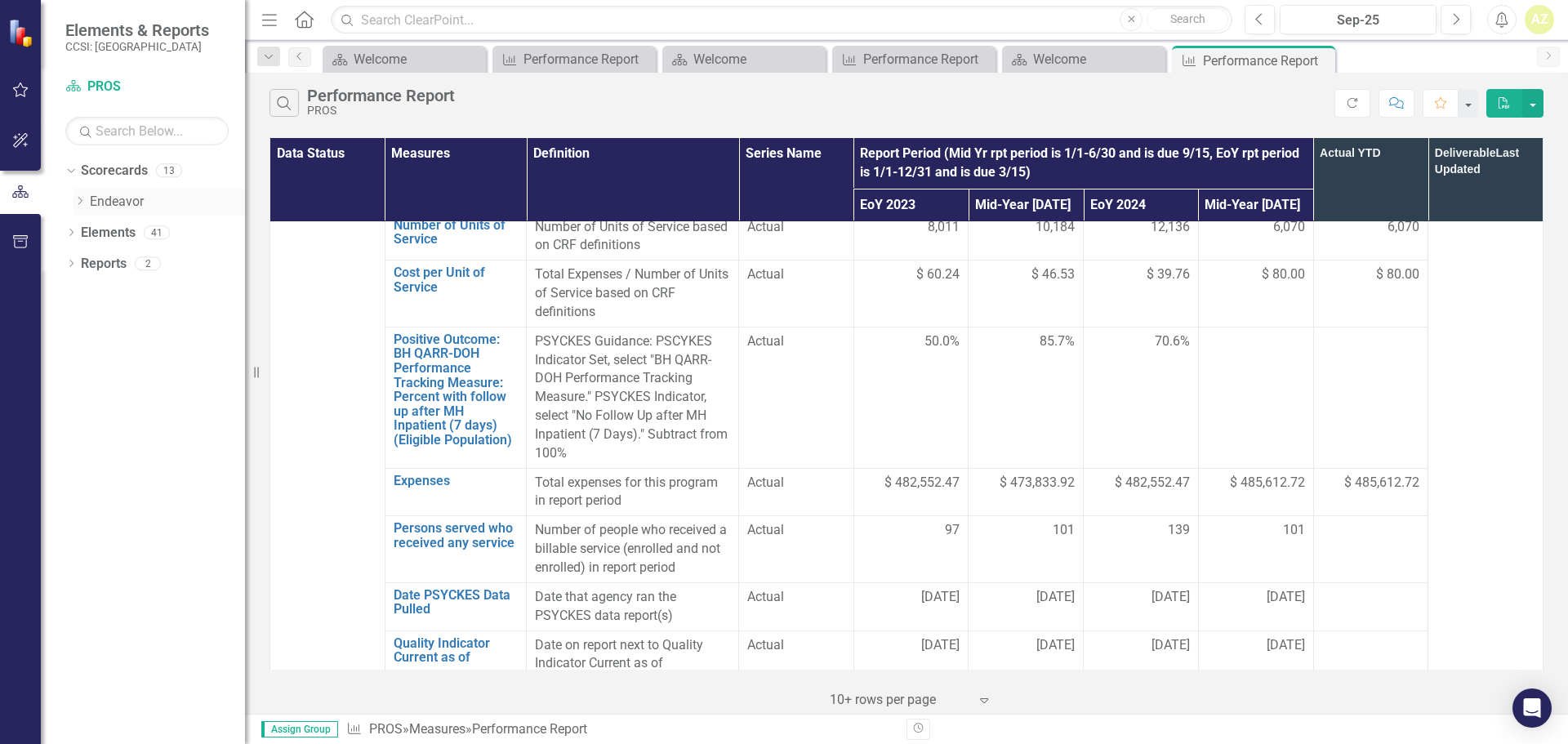
click at [84, 193] on div "Dropdown Endeavor" at bounding box center [159, 201] width 172 height 27
click at [75, 207] on div "Dropdown" at bounding box center [80, 202] width 12 height 14
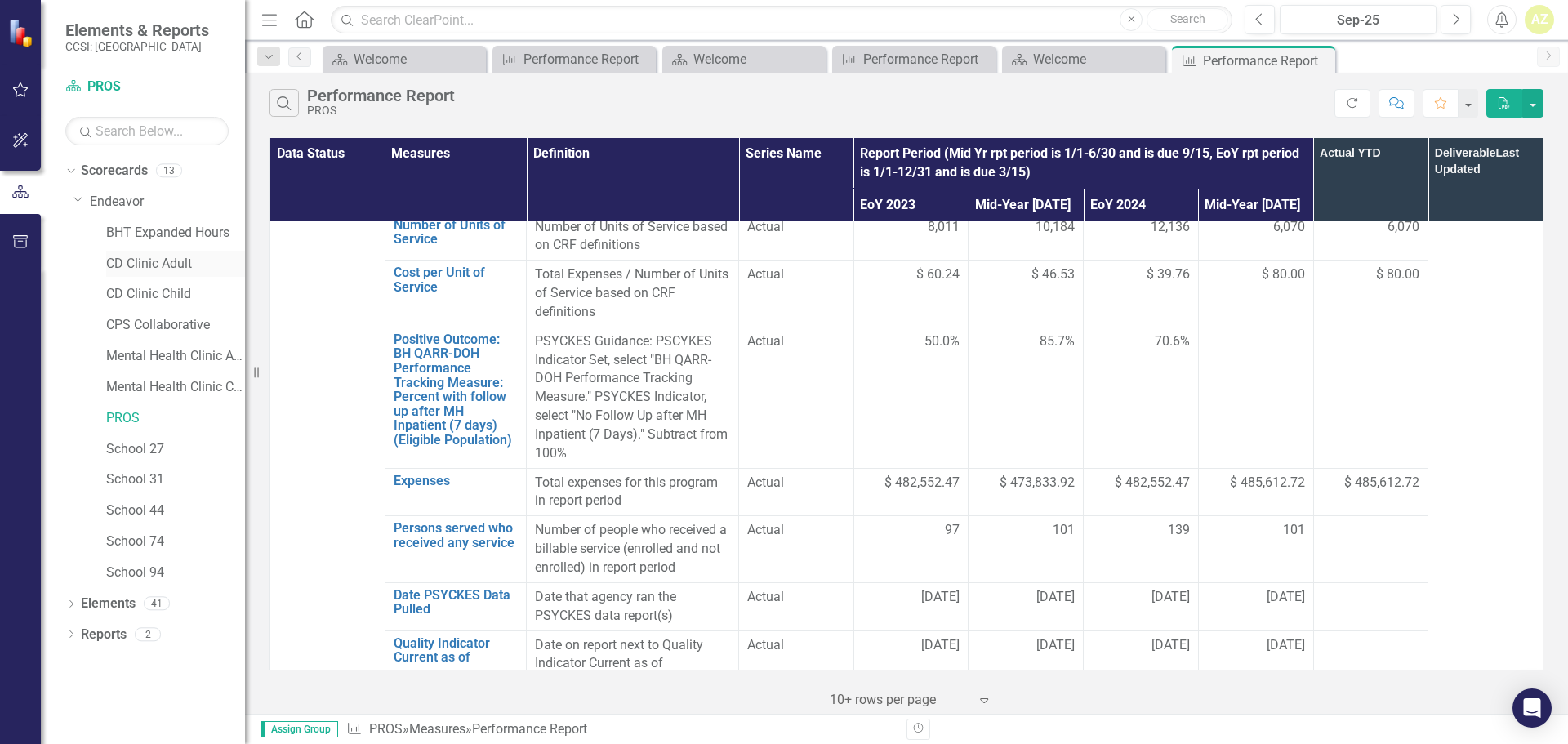
click at [152, 266] on link "CD Clinic Adult" at bounding box center [175, 263] width 139 height 19
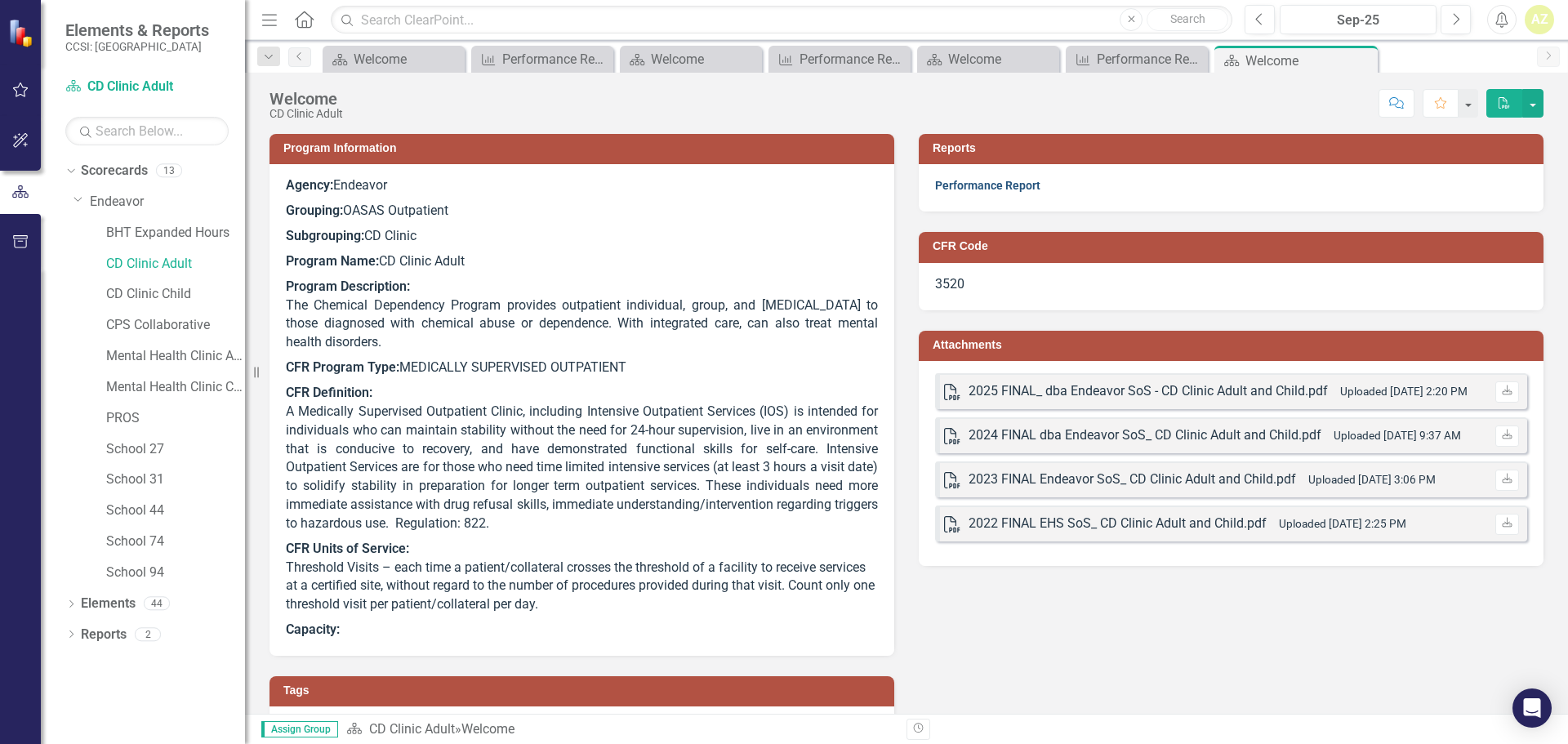
click at [781, 182] on link "Performance Report" at bounding box center [987, 185] width 105 height 13
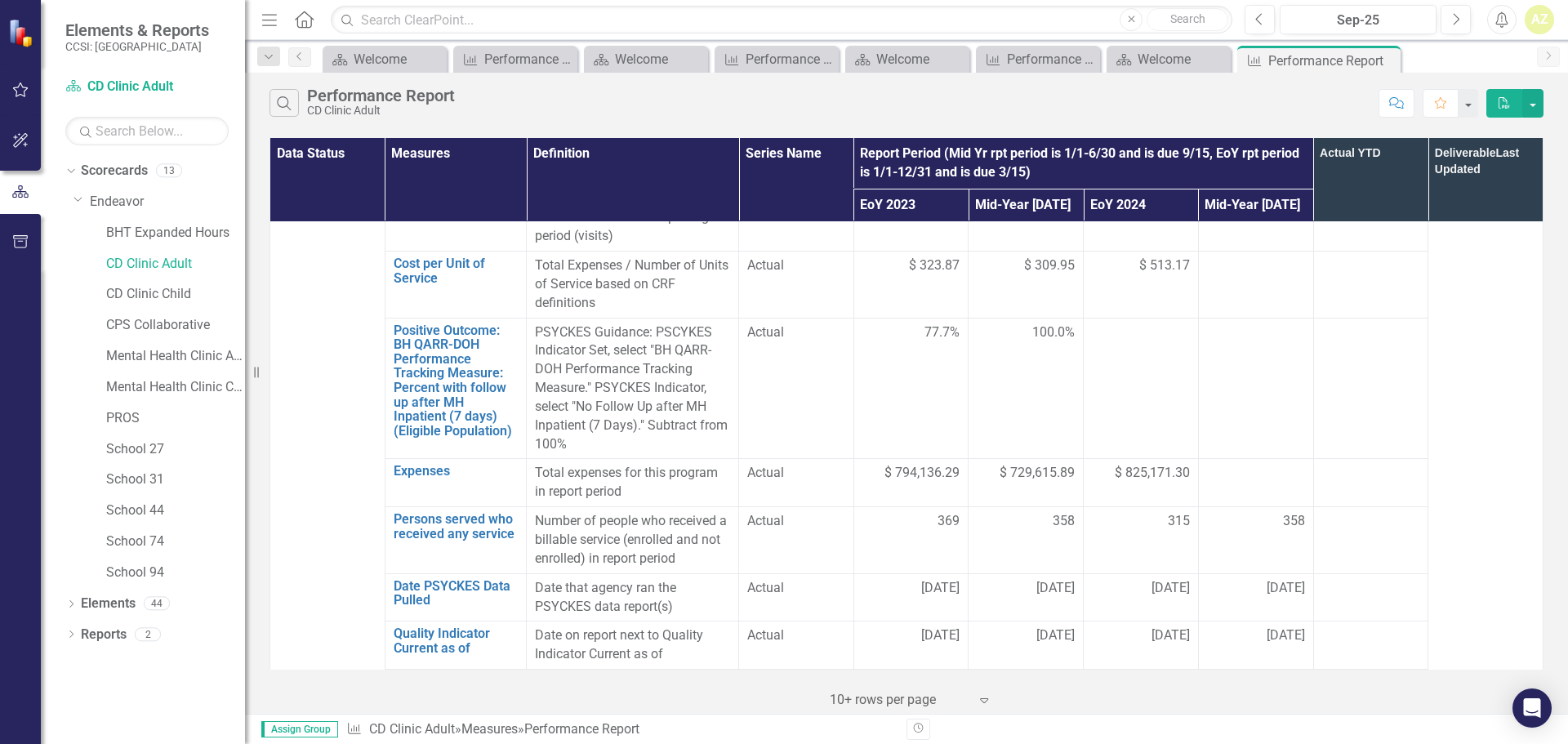
scroll to position [1288, 0]
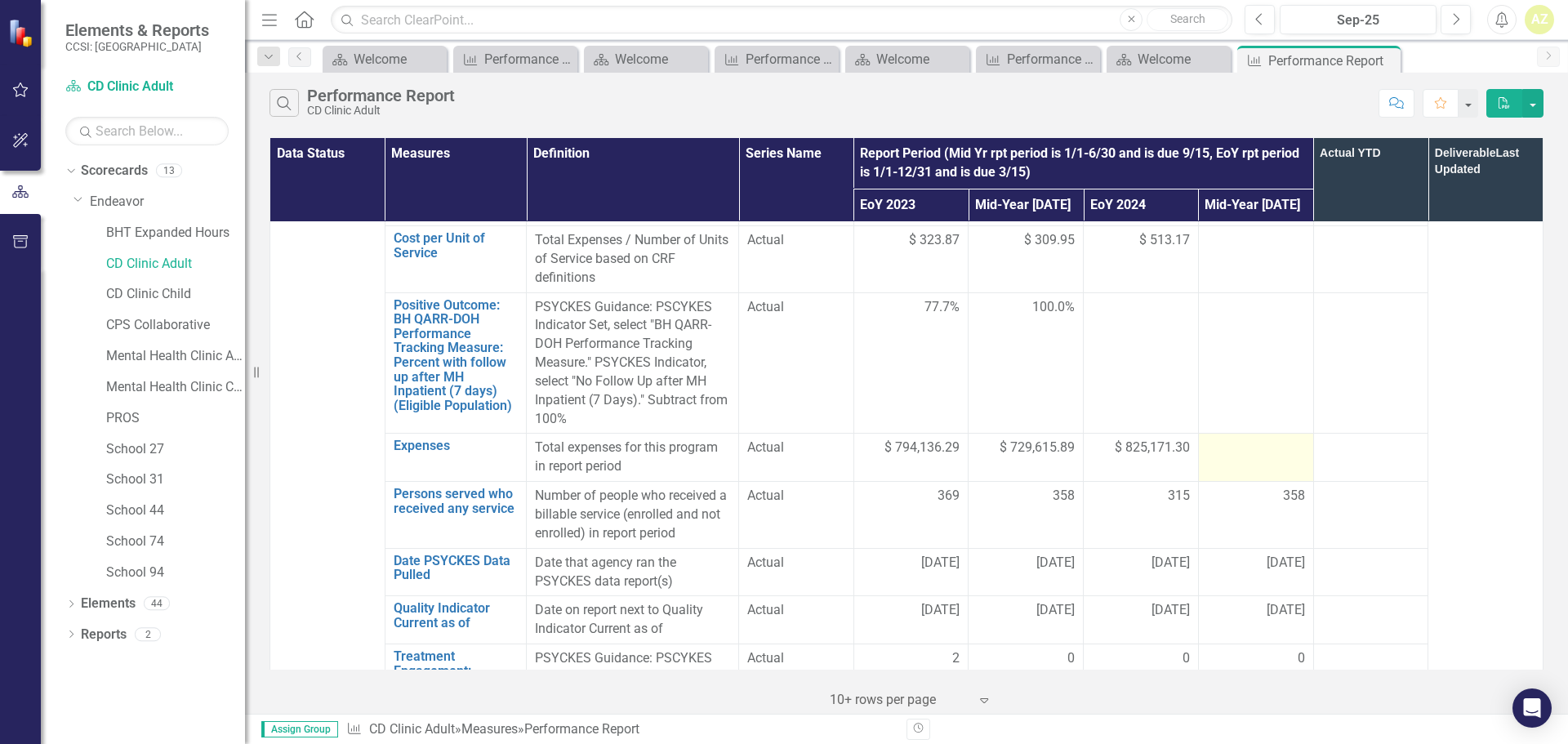
click at [781, 438] on div at bounding box center [1257, 448] width 98 height 20
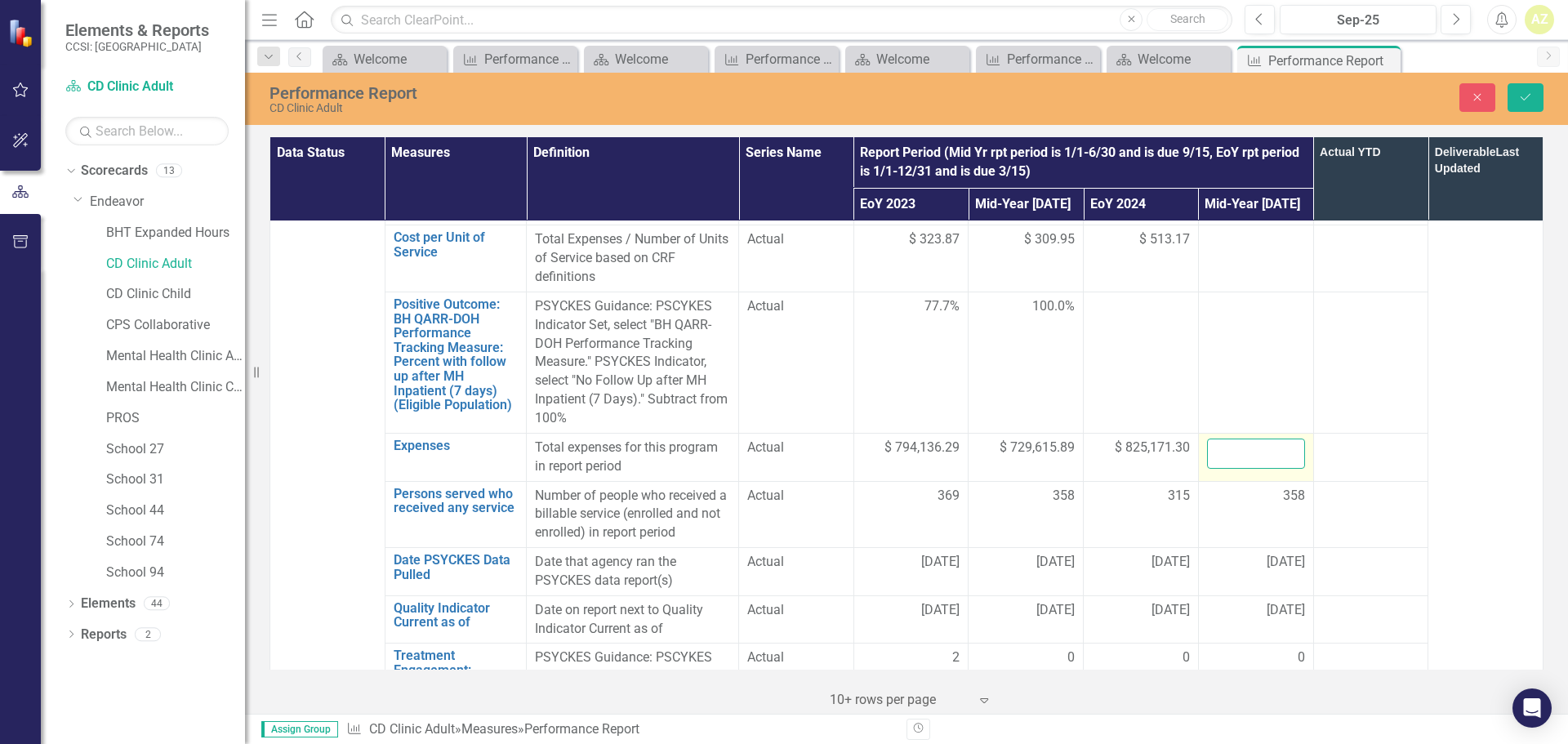
click at [781, 438] on input "number" at bounding box center [1257, 453] width 98 height 30
click at [781, 438] on input "712312" at bounding box center [1257, 453] width 98 height 30
type input "712312.04"
click at [781, 99] on icon "submit" at bounding box center [1526, 97] width 10 height 7
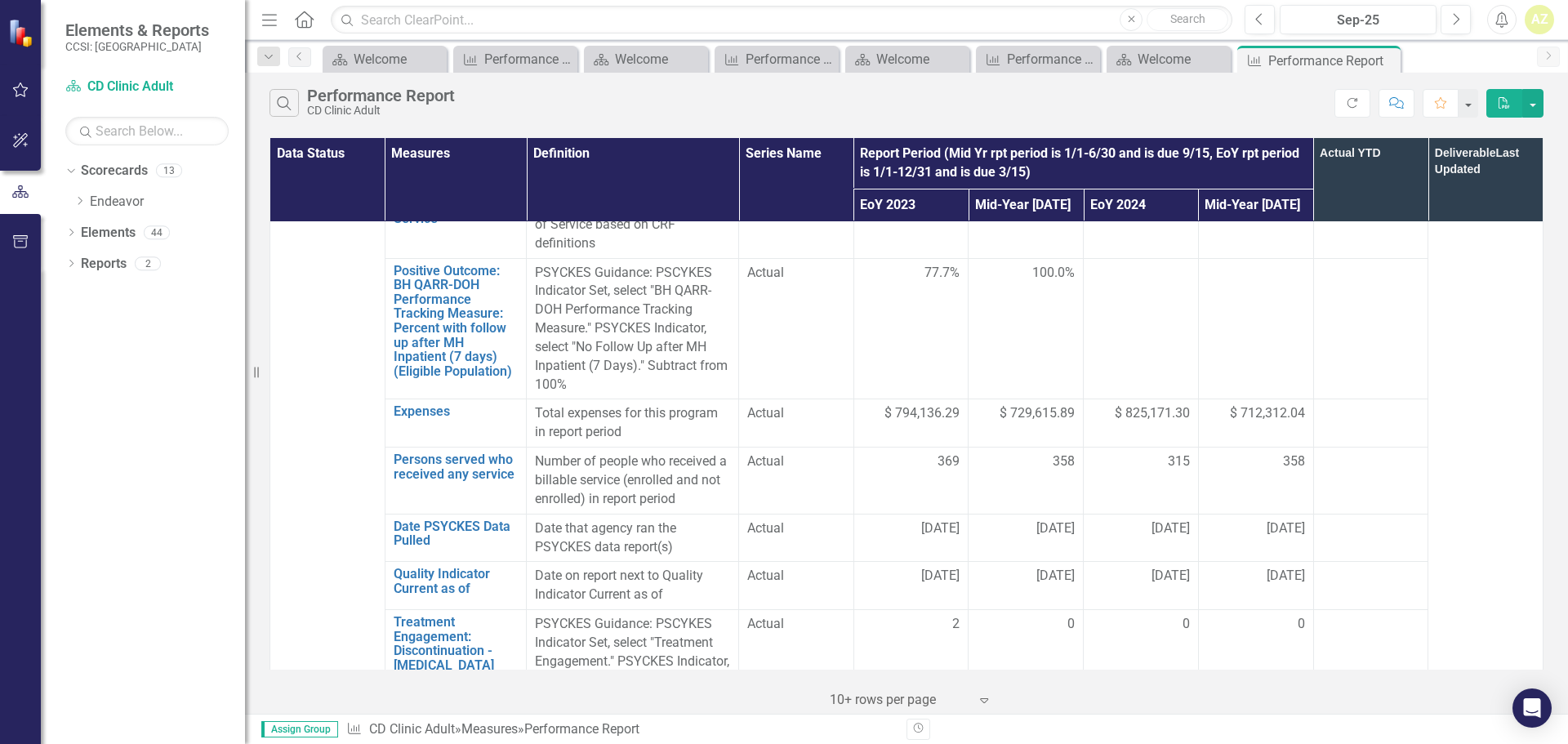
scroll to position [1152, 0]
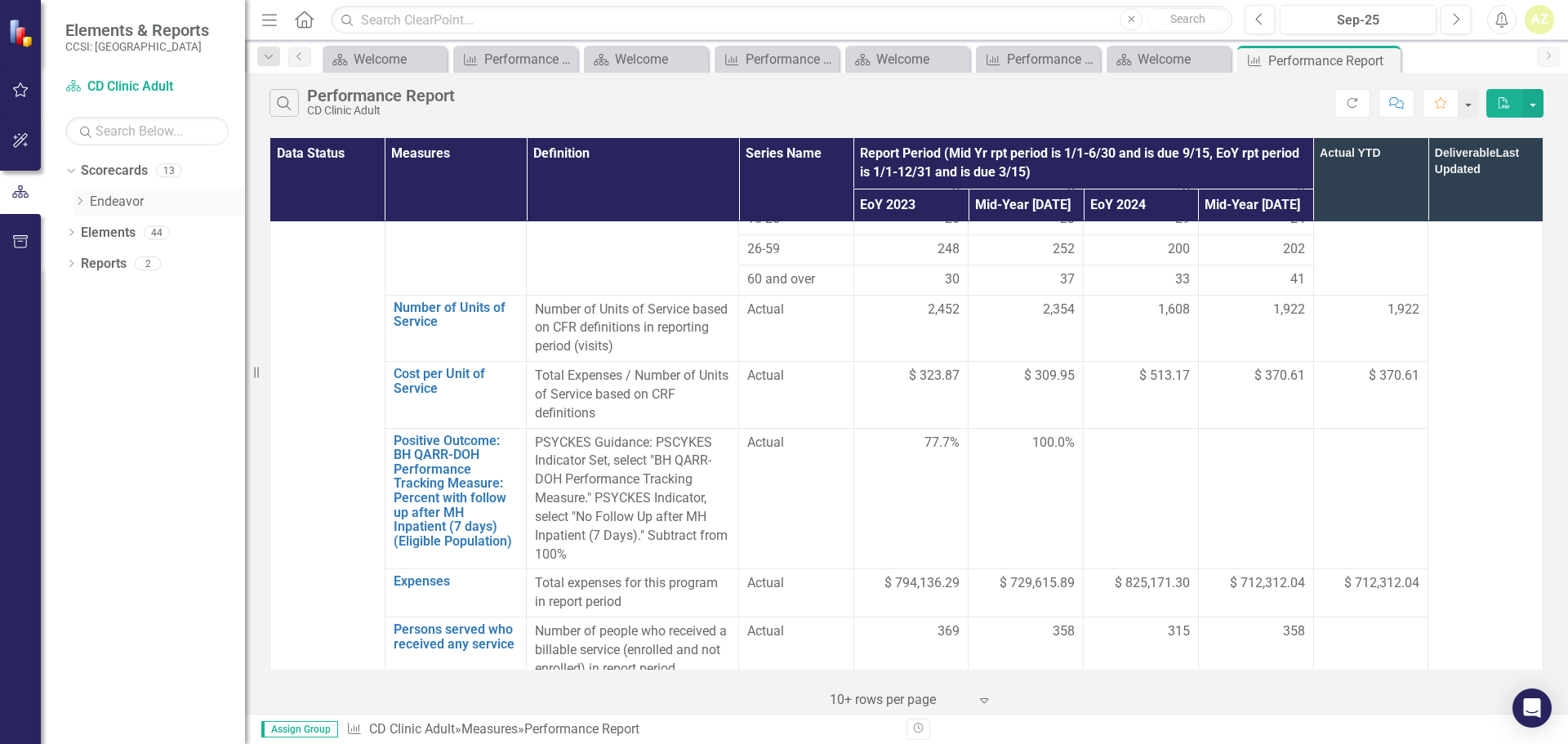
click at [80, 200] on icon "Dropdown" at bounding box center [80, 200] width 12 height 10
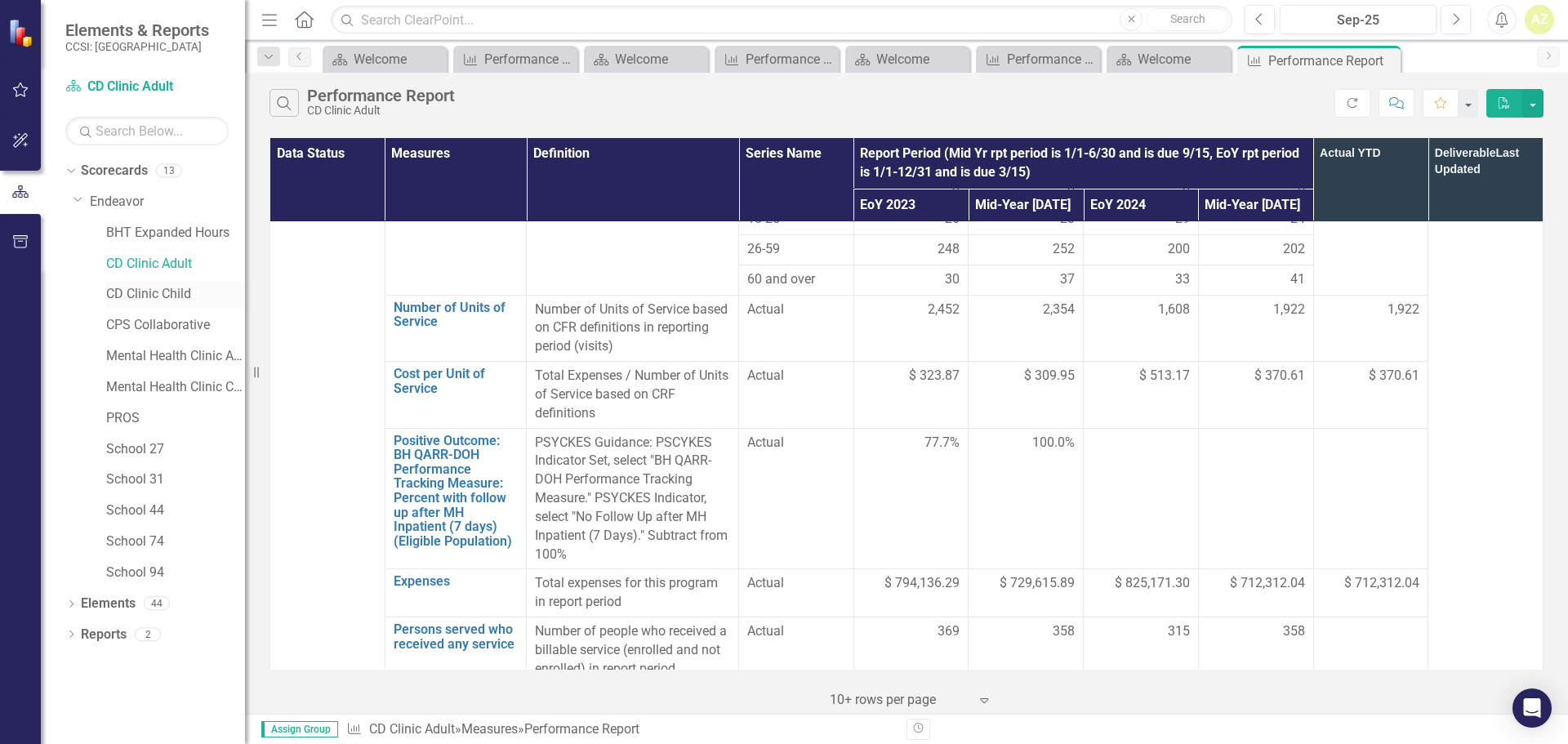
click at [137, 307] on div "CD Clinic Child" at bounding box center [175, 294] width 139 height 27
click at [196, 289] on link "CD Clinic Child" at bounding box center [175, 294] width 139 height 19
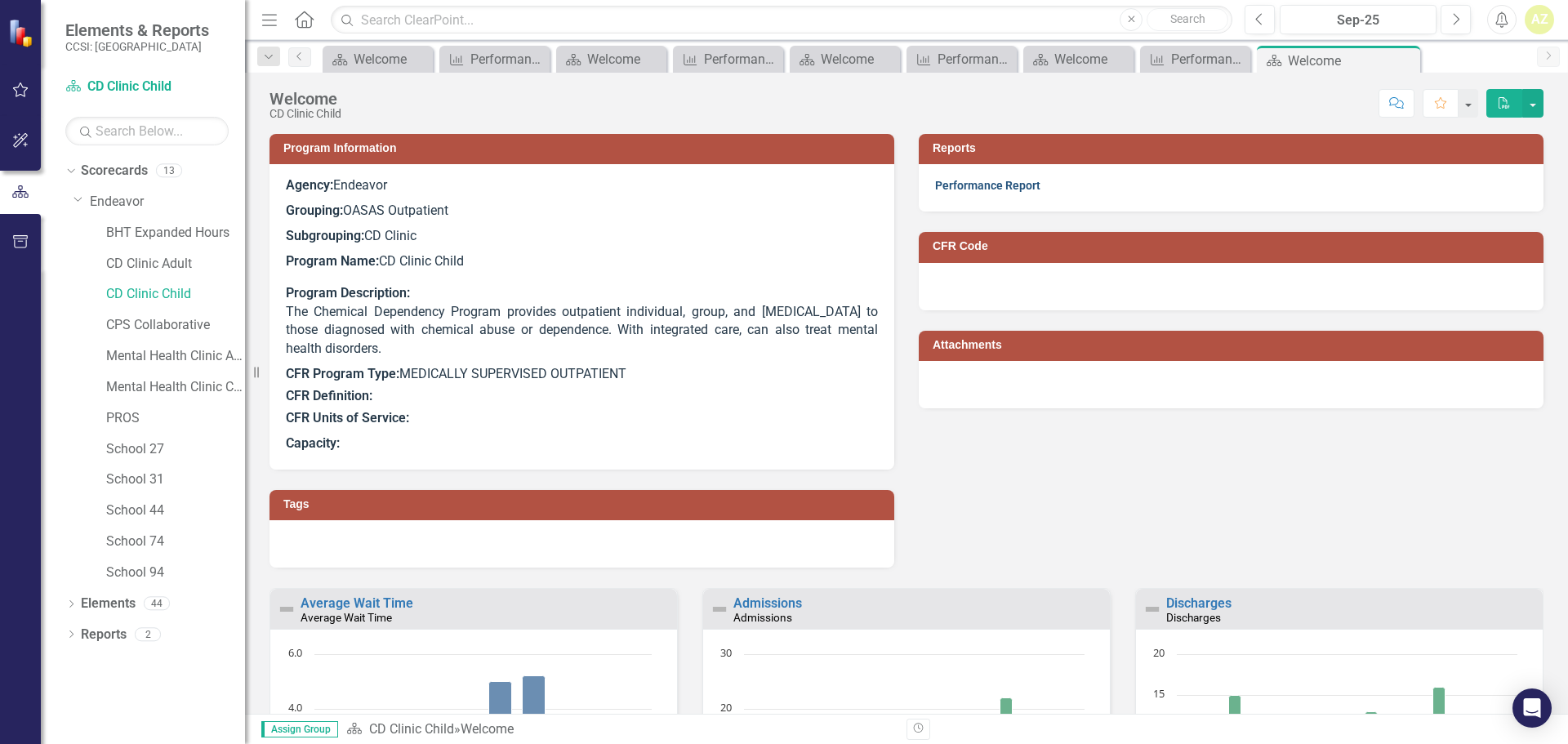
click at [781, 186] on link "Performance Report" at bounding box center [987, 185] width 105 height 13
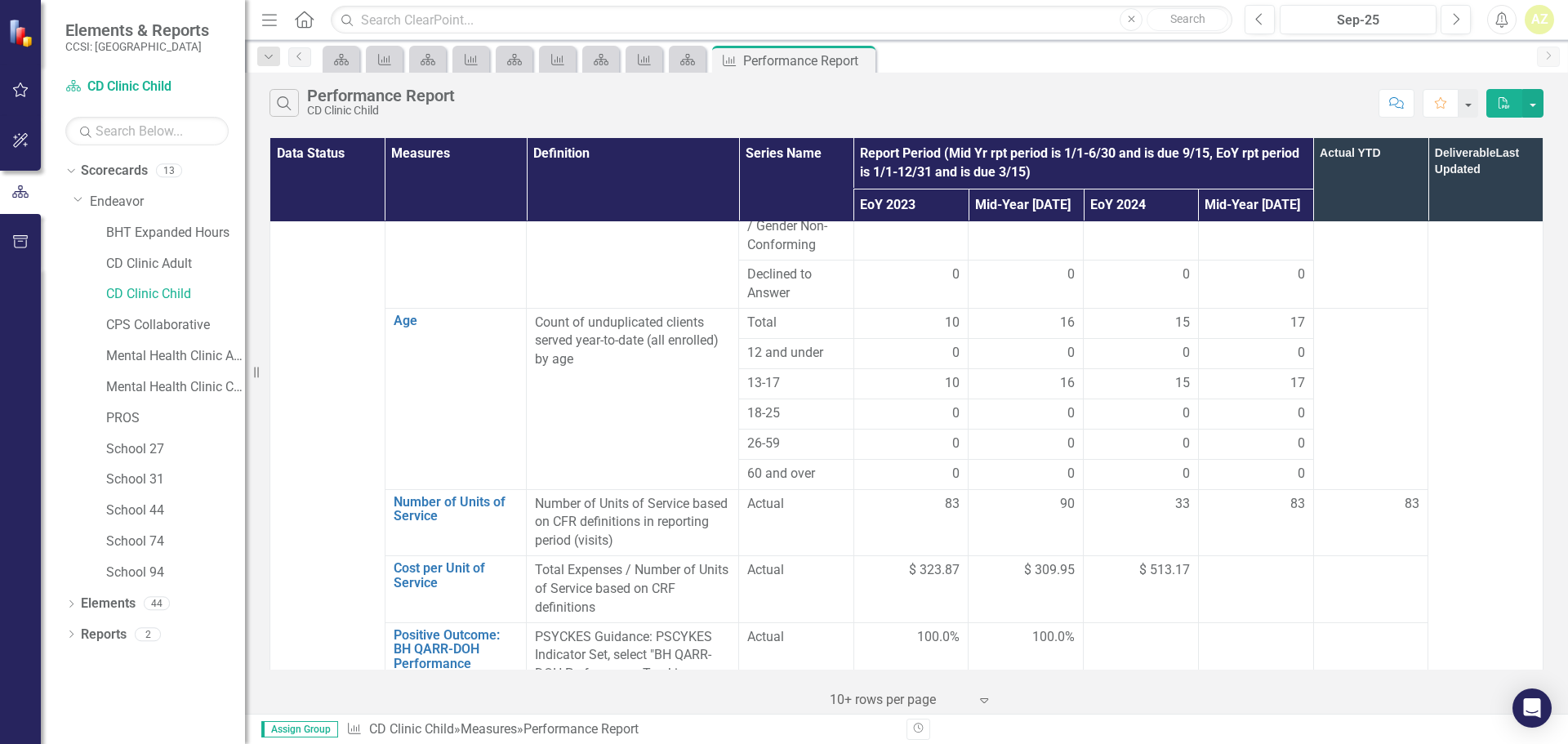
scroll to position [1059, 0]
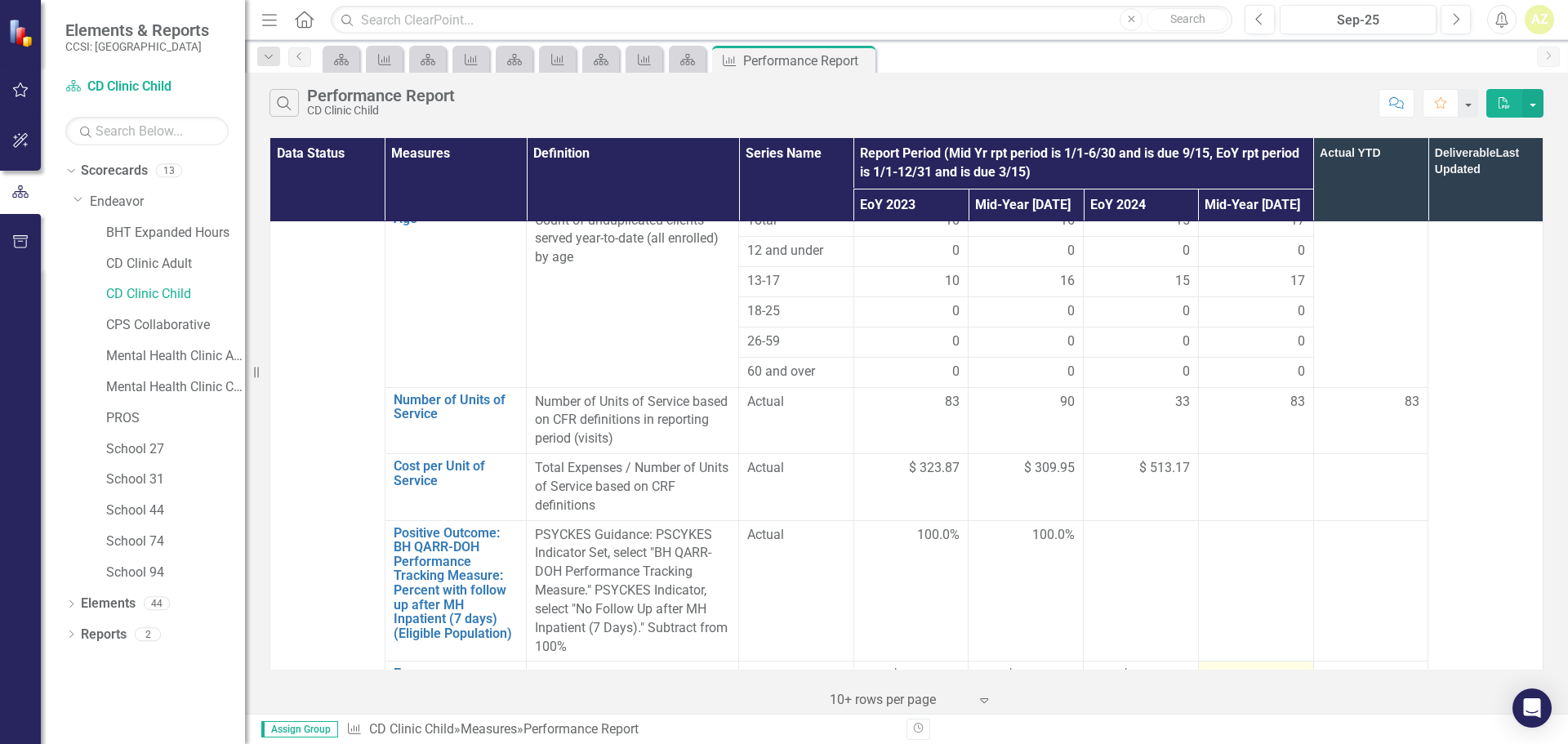
click at [781, 661] on td at bounding box center [1255, 685] width 115 height 48
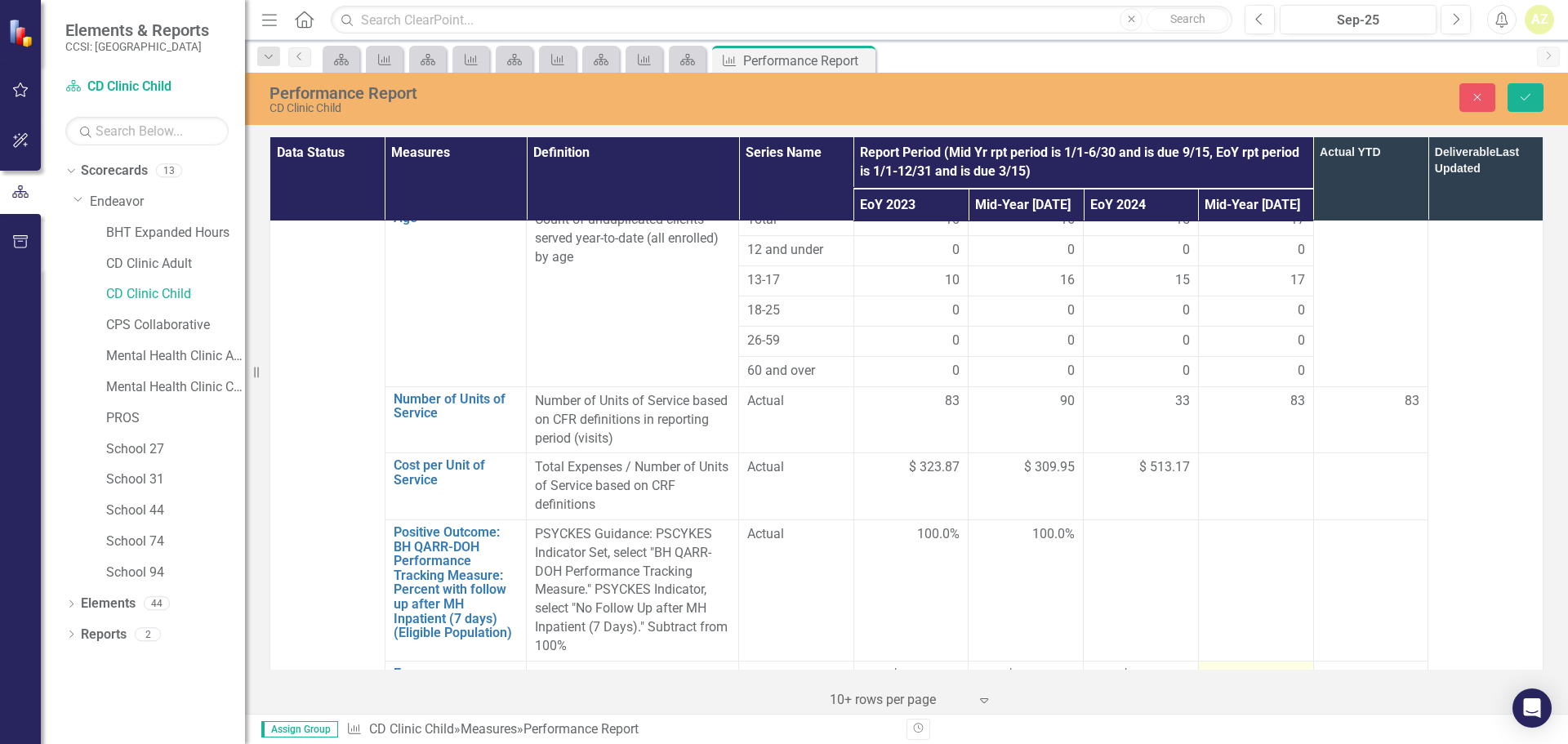
click at [781, 660] on td at bounding box center [1255, 684] width 115 height 48
type input "30760.61"
click at [781, 92] on icon "Save" at bounding box center [1525, 97] width 15 height 12
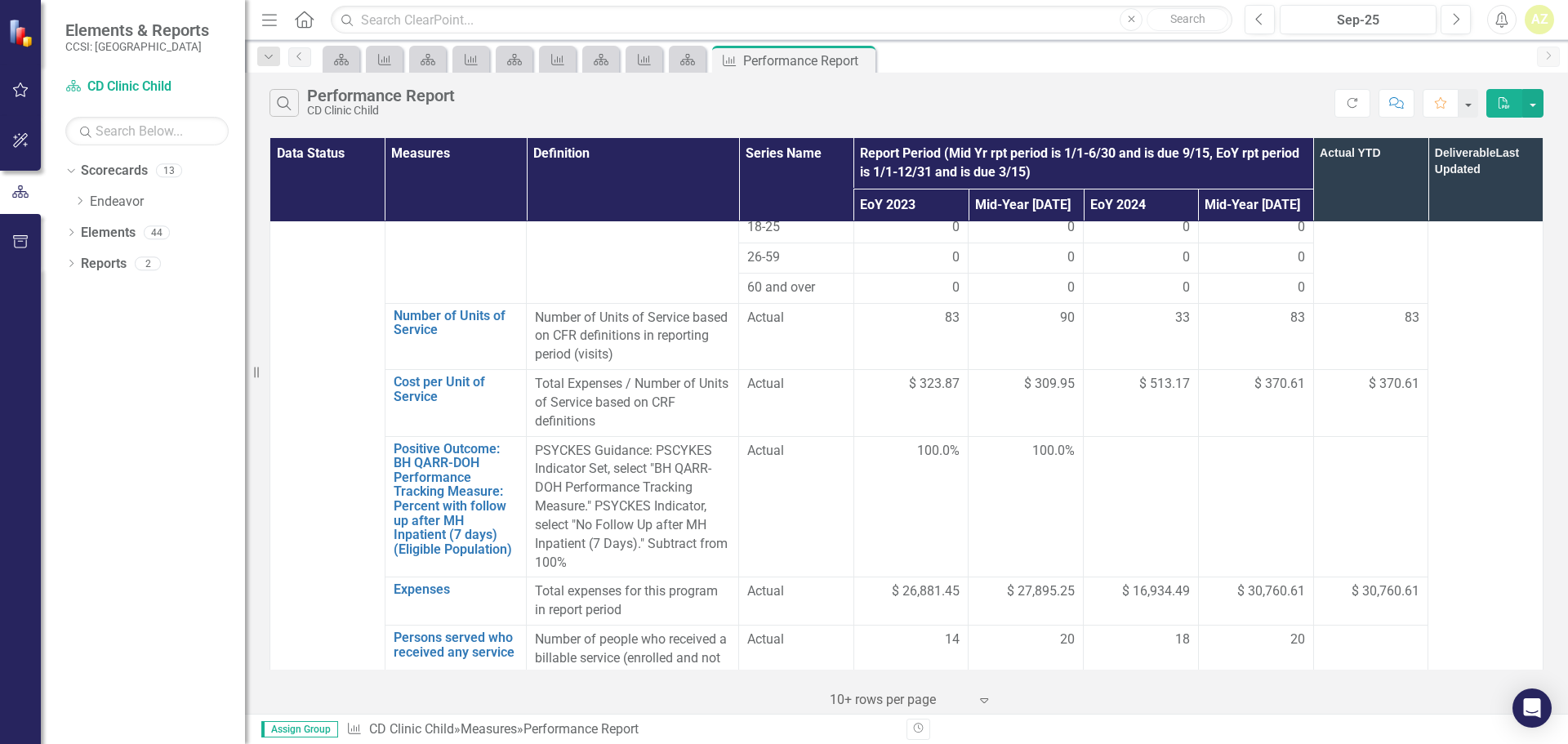
scroll to position [1152, 0]
